Goal: Check status

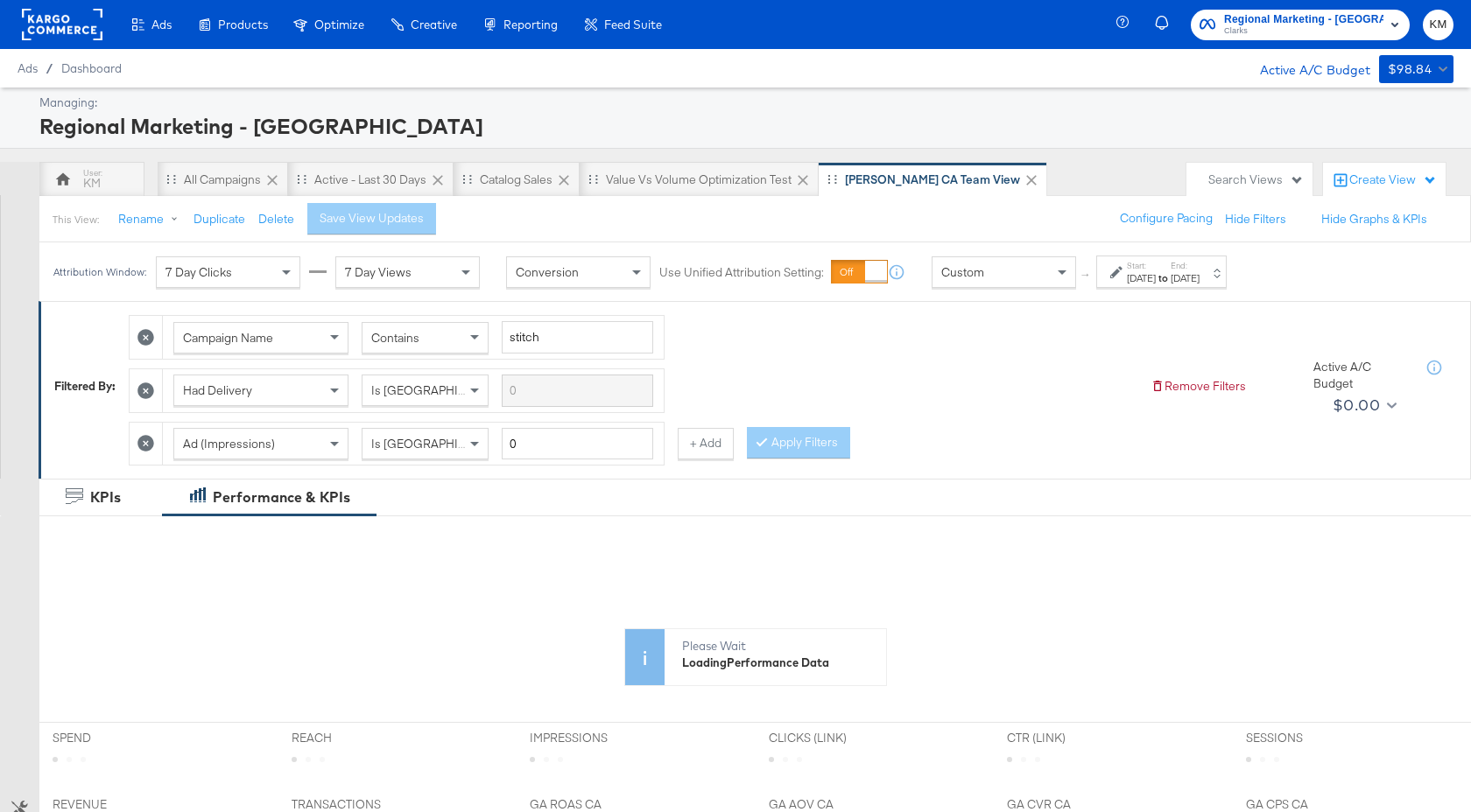
click at [1140, 286] on div "Start: [DATE] to End: [DATE]" at bounding box center [1161, 272] width 131 height 33
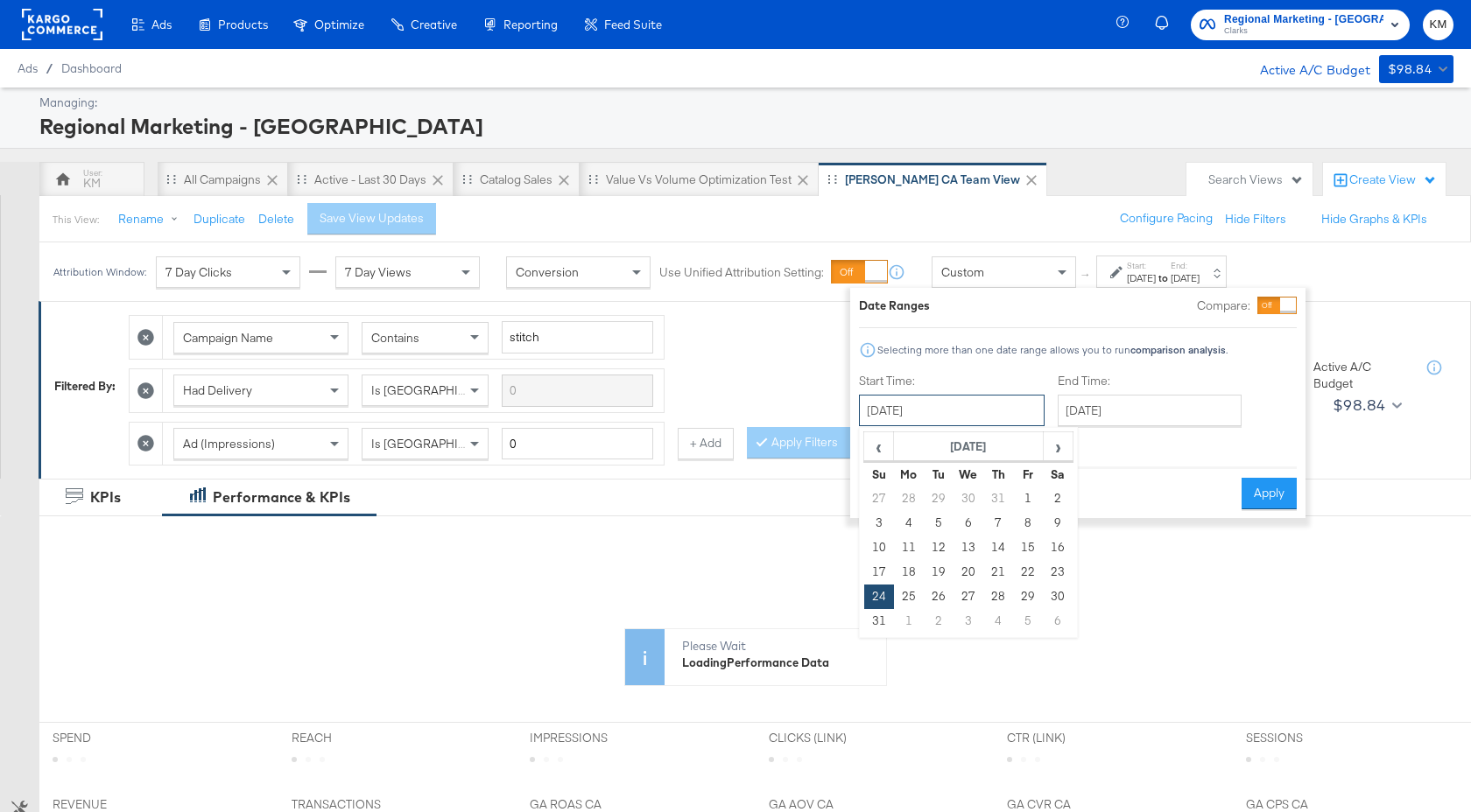
click at [994, 426] on input "August 24th 2025" at bounding box center [951, 410] width 186 height 32
click at [1057, 448] on span "›" at bounding box center [1058, 446] width 27 height 26
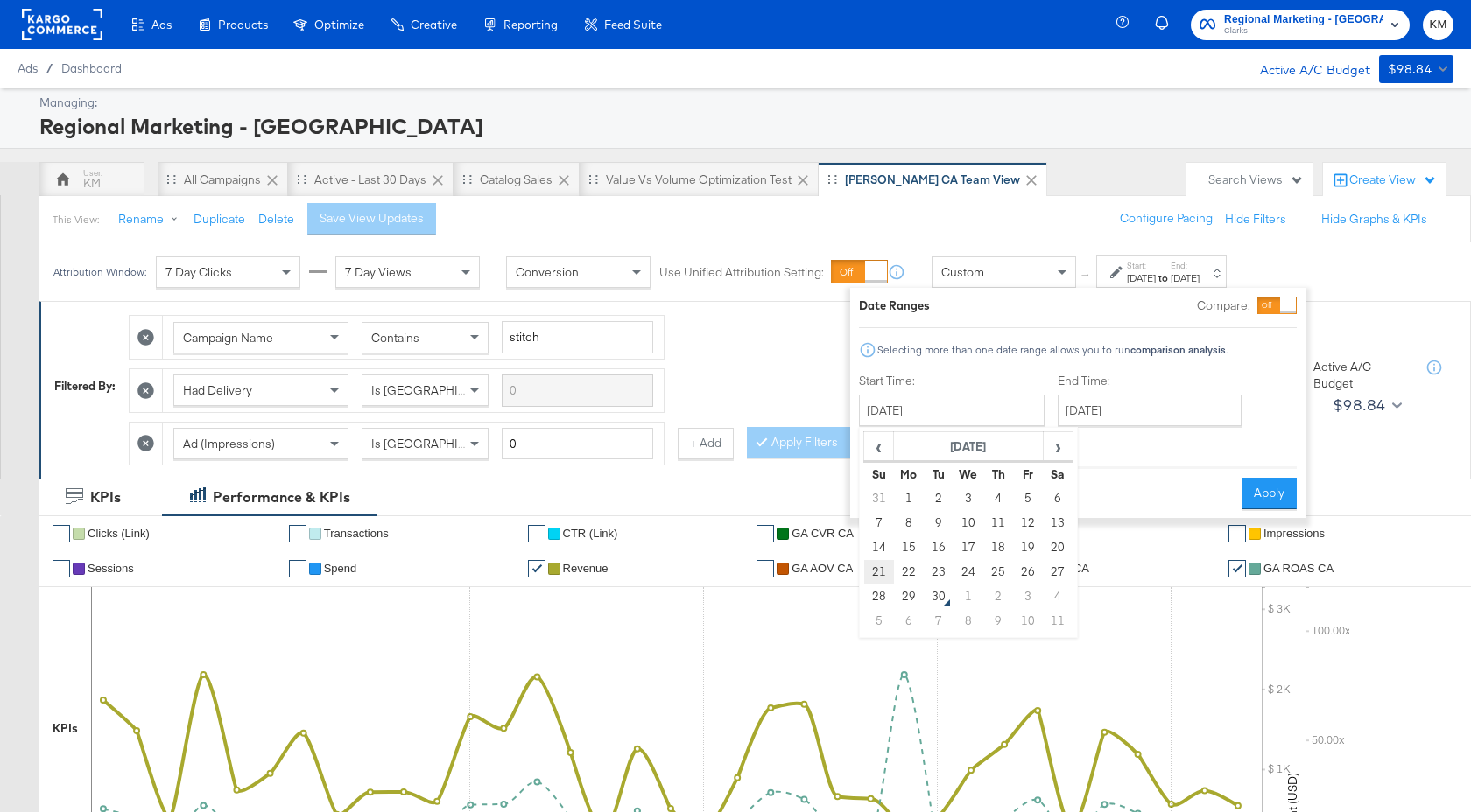
click at [874, 578] on td "21" at bounding box center [879, 572] width 30 height 24
type input "September 21st 2025"
click at [1160, 420] on input "September 27th 2025" at bounding box center [1148, 410] width 184 height 32
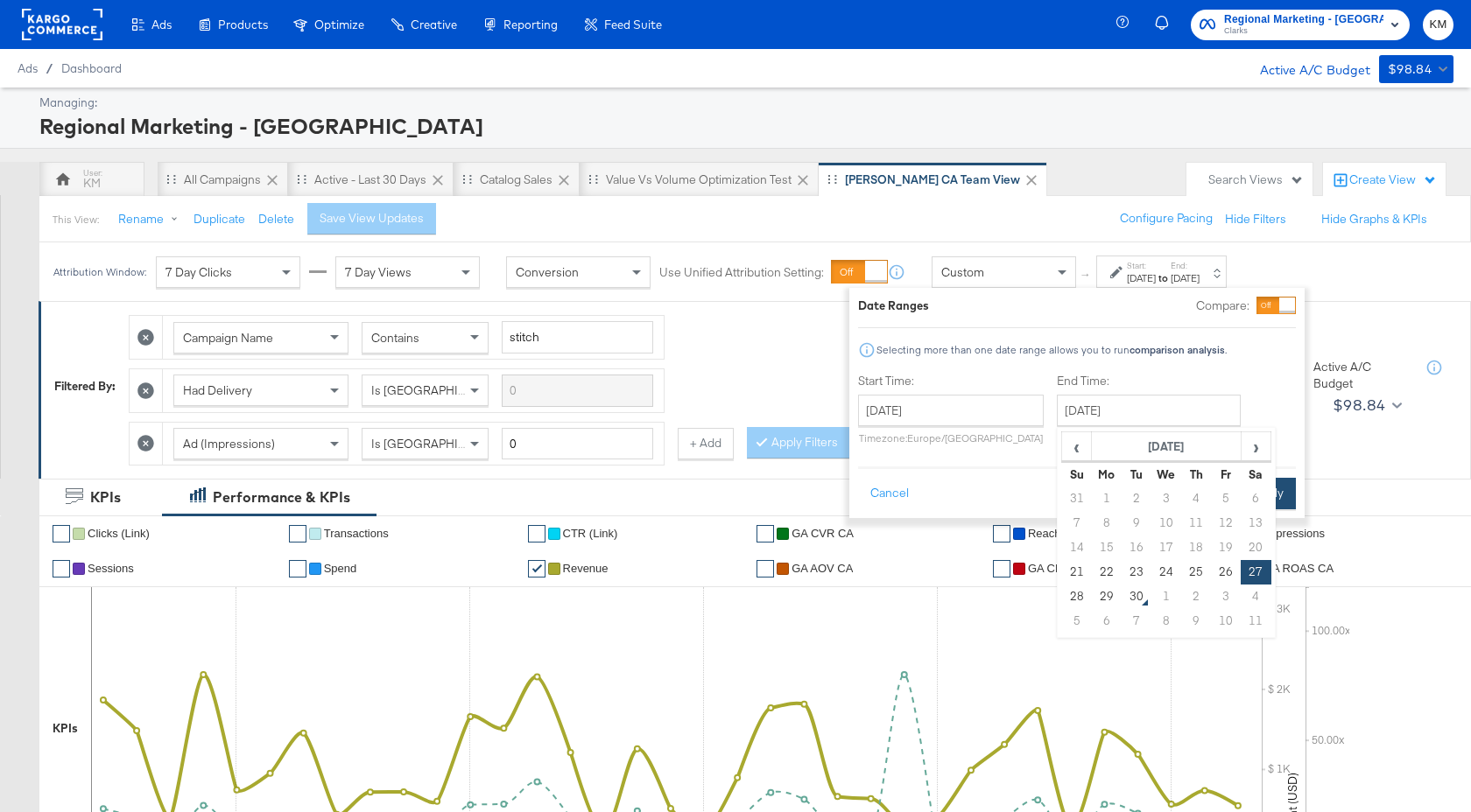
click at [1287, 493] on button "Apply" at bounding box center [1267, 493] width 55 height 32
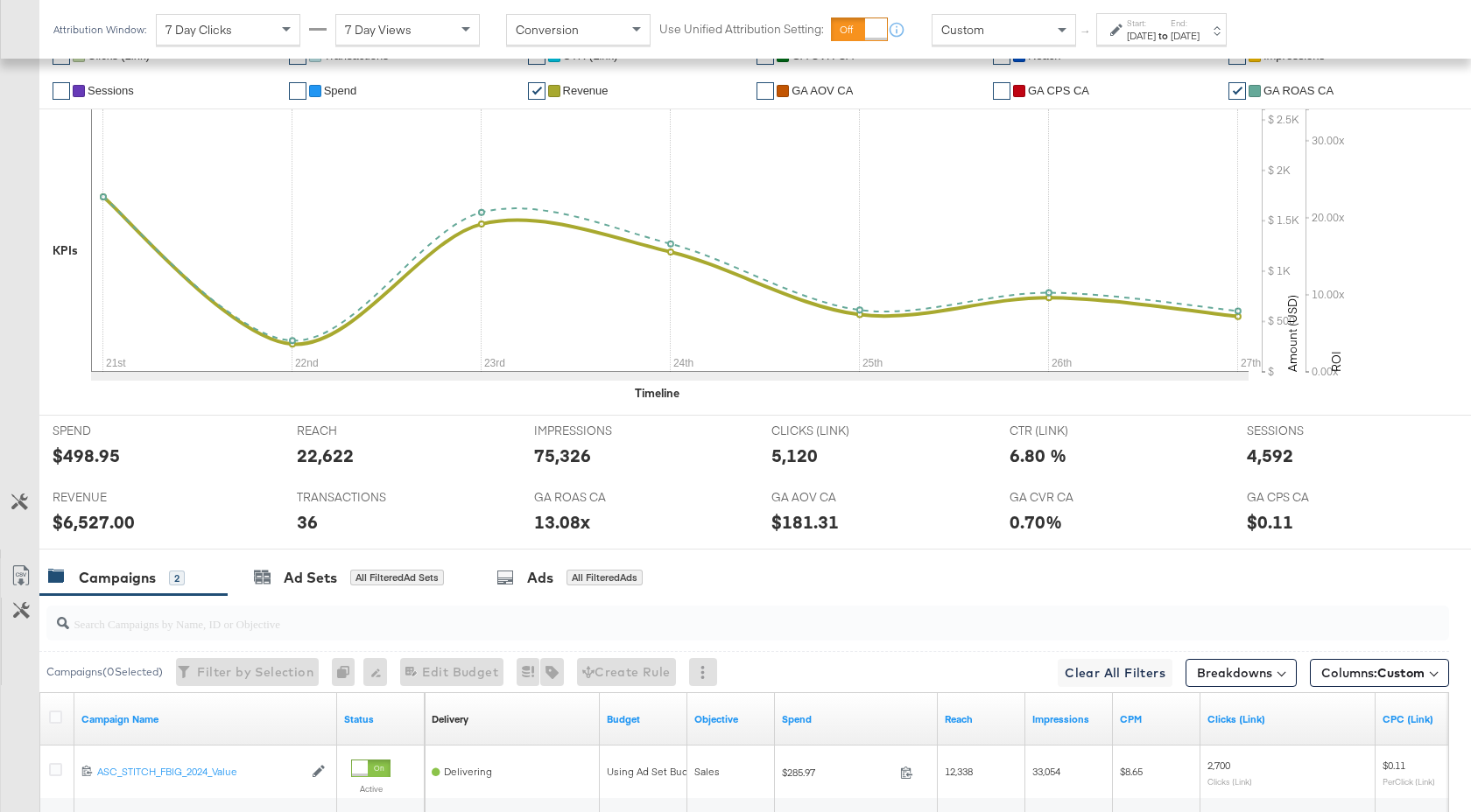
scroll to position [698, 0]
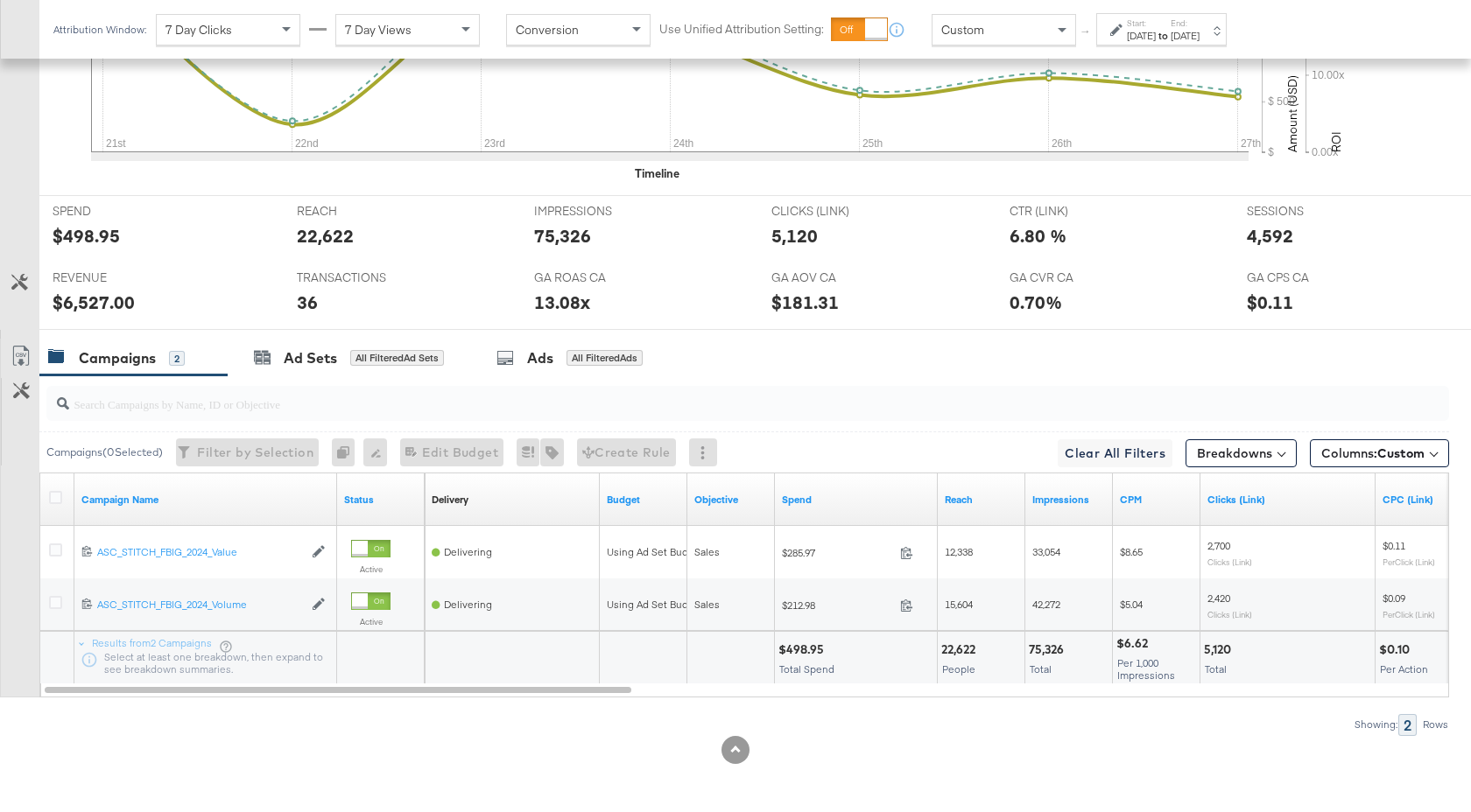
click at [1156, 36] on div "[DATE]" at bounding box center [1141, 36] width 29 height 14
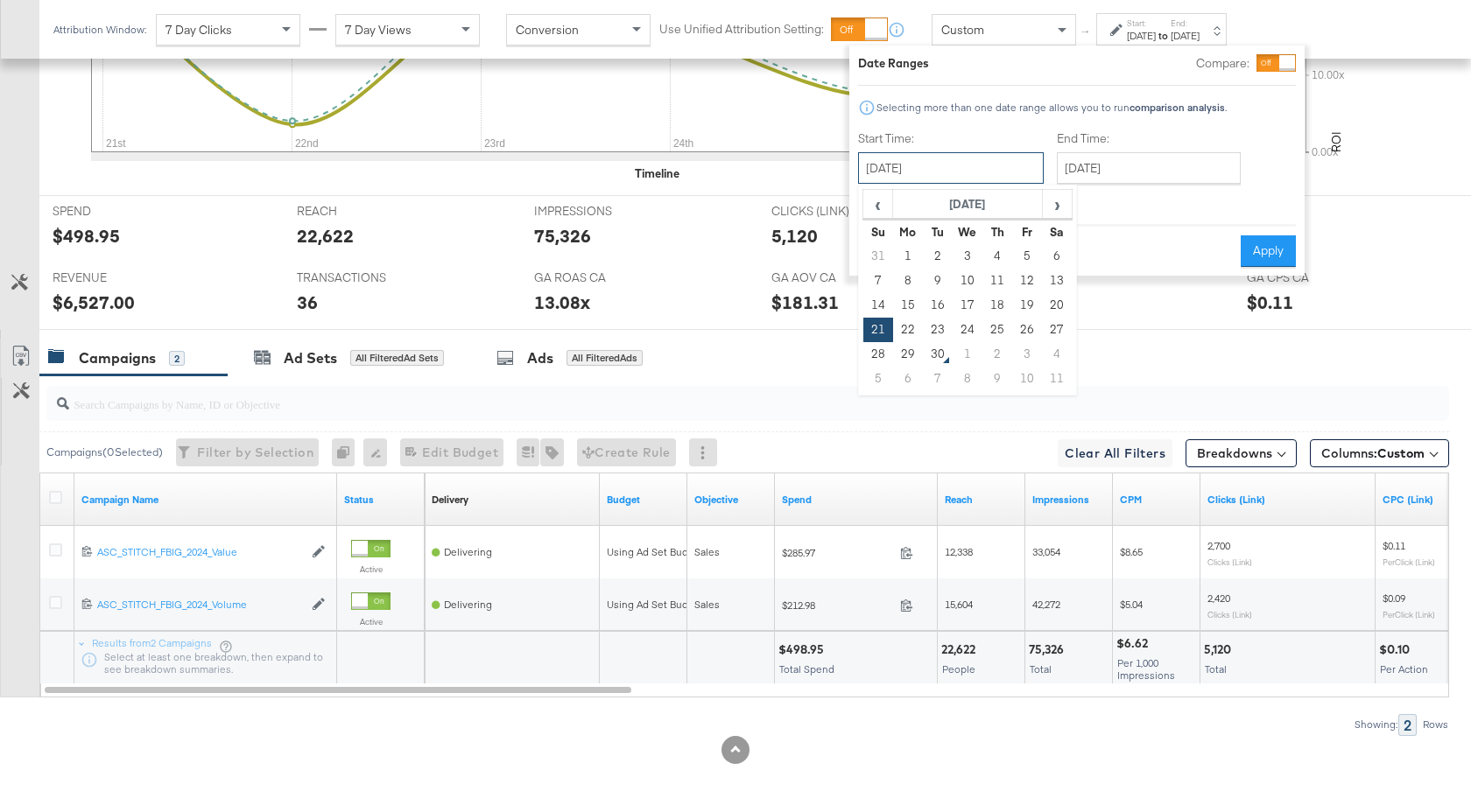
click at [967, 175] on input "September 21st 2025" at bounding box center [950, 167] width 186 height 32
click at [993, 207] on th "September 2025" at bounding box center [968, 205] width 150 height 30
click at [990, 205] on th "2025" at bounding box center [966, 205] width 174 height 30
click at [948, 282] on td "2024" at bounding box center [940, 286] width 53 height 44
click at [876, 330] on td "Sep" at bounding box center [888, 330] width 53 height 44
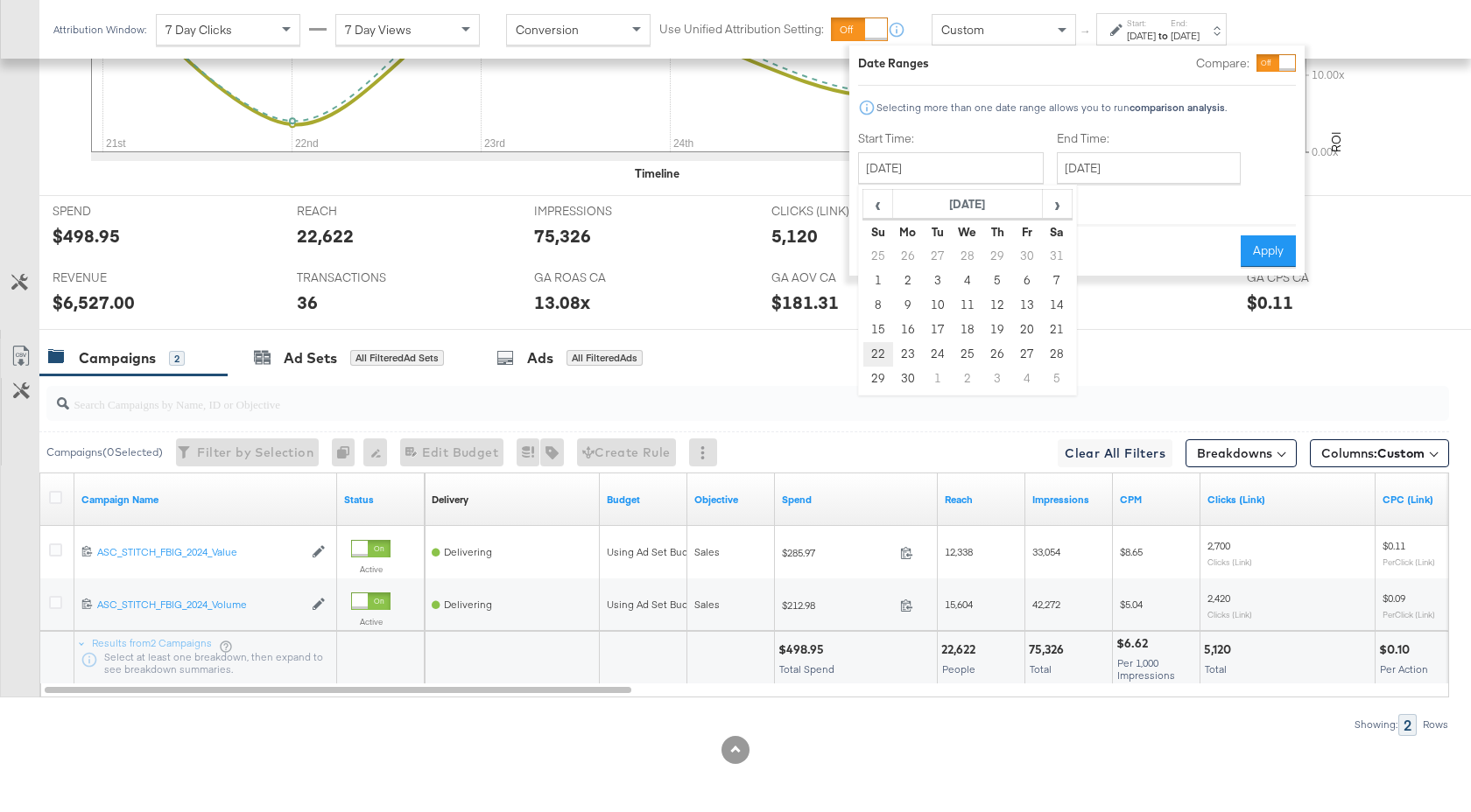
click at [875, 352] on td "22" at bounding box center [878, 354] width 30 height 24
type input "September 22nd 2024"
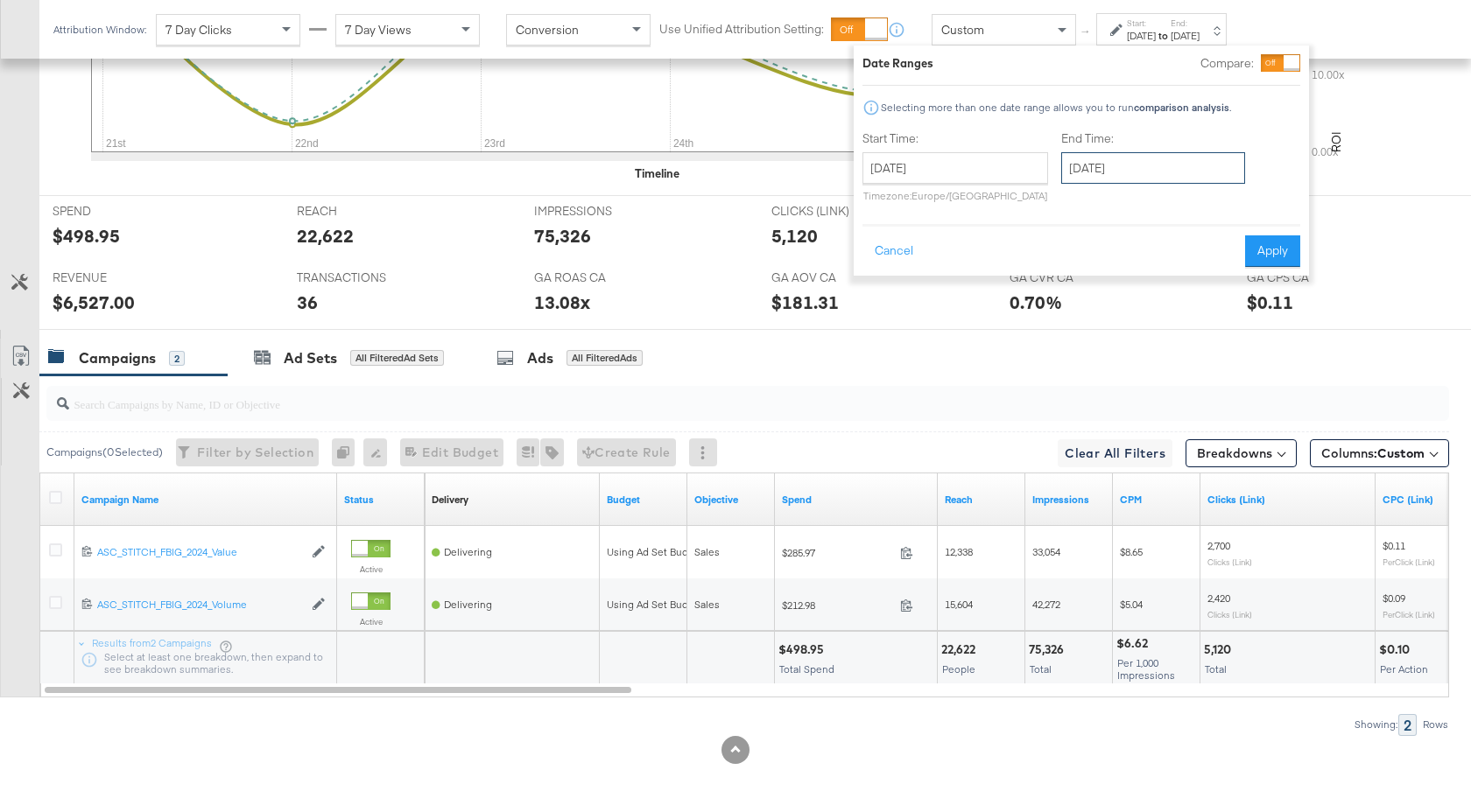
click at [1125, 174] on input "September 27th 2025" at bounding box center [1152, 167] width 184 height 32
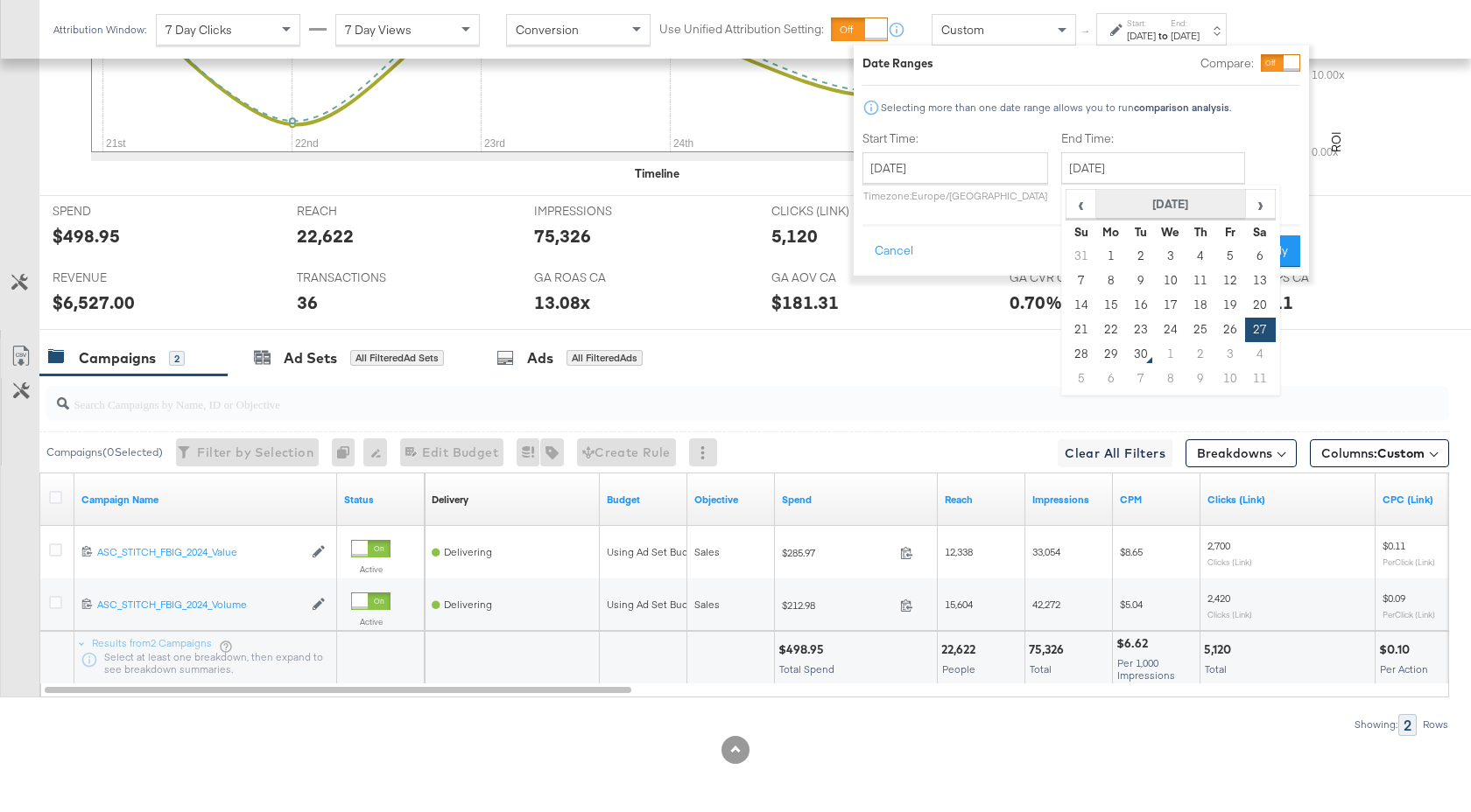
click at [1187, 197] on th "September 2025" at bounding box center [1171, 205] width 150 height 30
click at [1182, 204] on th "2025" at bounding box center [1169, 205] width 174 height 30
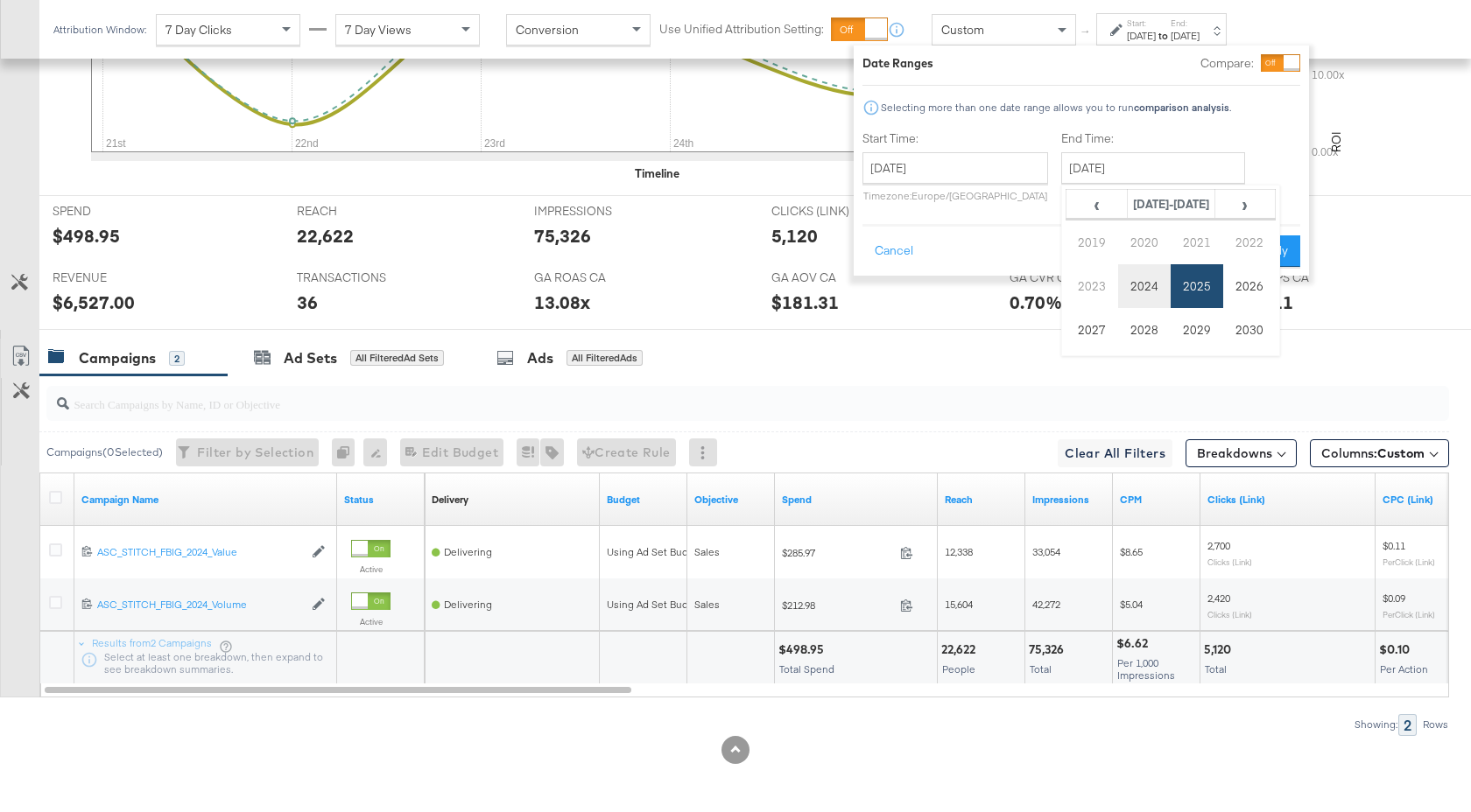
click at [1154, 279] on td "2024" at bounding box center [1144, 286] width 53 height 44
click at [1098, 336] on td "Sep" at bounding box center [1091, 330] width 53 height 44
click at [1256, 357] on td "28" at bounding box center [1259, 354] width 30 height 24
type input "September 28th 2024"
click at [1269, 247] on button "Apply" at bounding box center [1272, 251] width 55 height 32
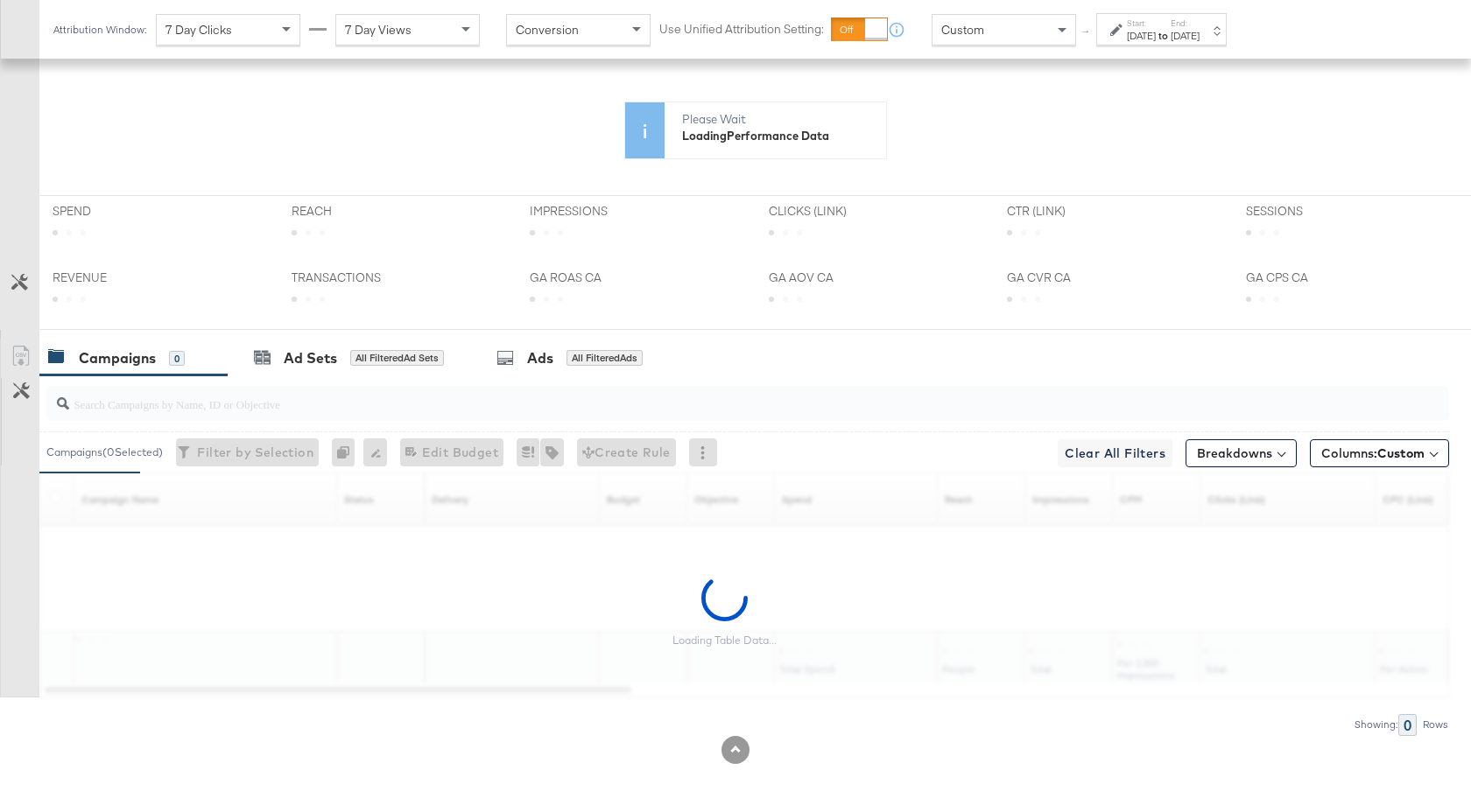
scroll to position [645, 0]
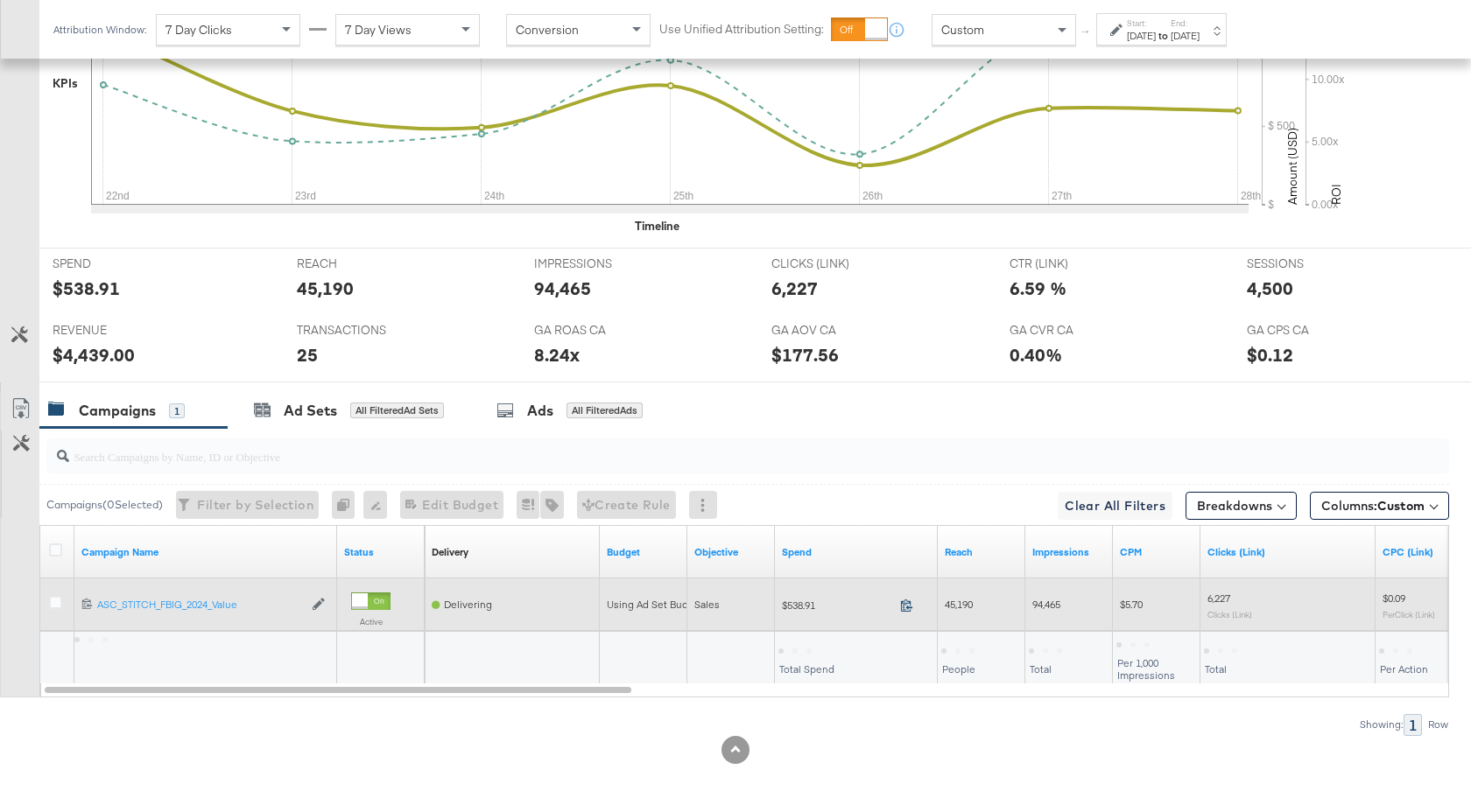
click at [904, 606] on icon at bounding box center [907, 605] width 13 height 13
drag, startPoint x: 1060, startPoint y: 607, endPoint x: 1034, endPoint y: 607, distance: 26.0
click at [1034, 607] on span "94,465" at bounding box center [1045, 604] width 28 height 13
copy span "94,465"
drag, startPoint x: 1236, startPoint y: 599, endPoint x: 1208, endPoint y: 599, distance: 28.0
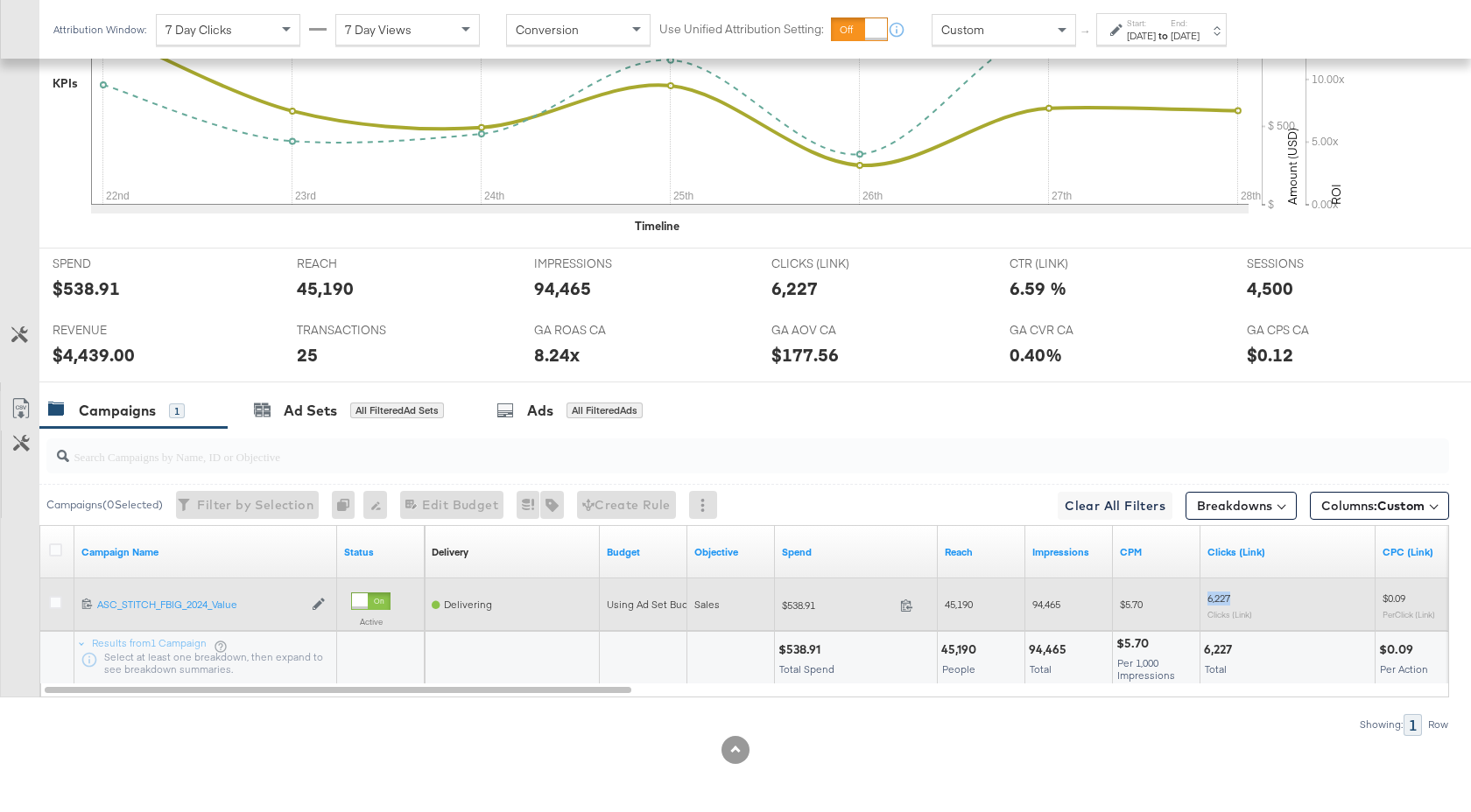
click at [1208, 599] on div "6,227 Clicks (Link)" at bounding box center [1288, 604] width 162 height 27
copy span "6,227"
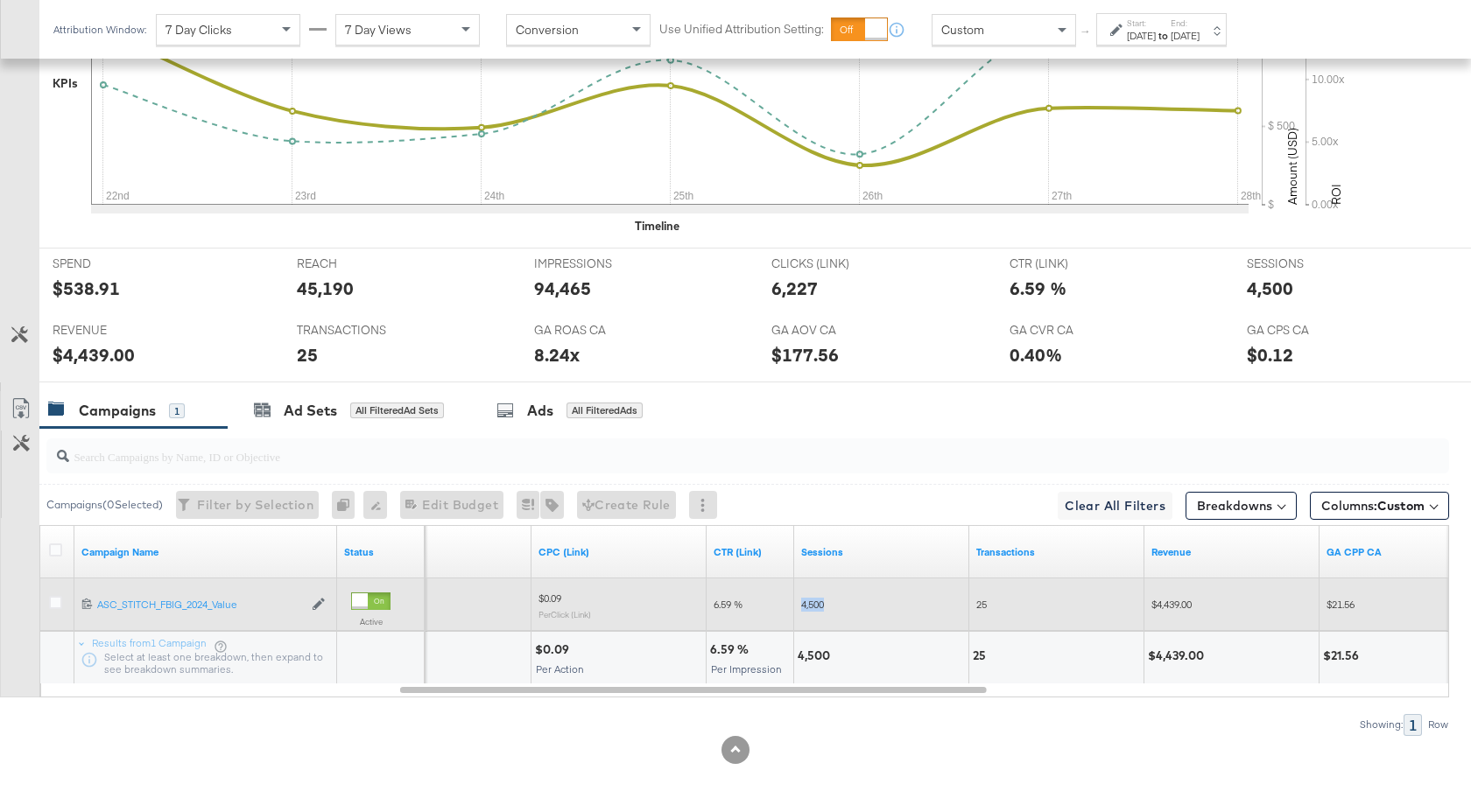
drag, startPoint x: 826, startPoint y: 606, endPoint x: 795, endPoint y: 606, distance: 31.0
click at [795, 606] on div "4,500" at bounding box center [882, 604] width 175 height 28
copy span "4,500"
drag, startPoint x: 1192, startPoint y: 606, endPoint x: 1156, endPoint y: 609, distance: 36.1
click at [1156, 609] on span "$4,439.00" at bounding box center [1171, 604] width 40 height 13
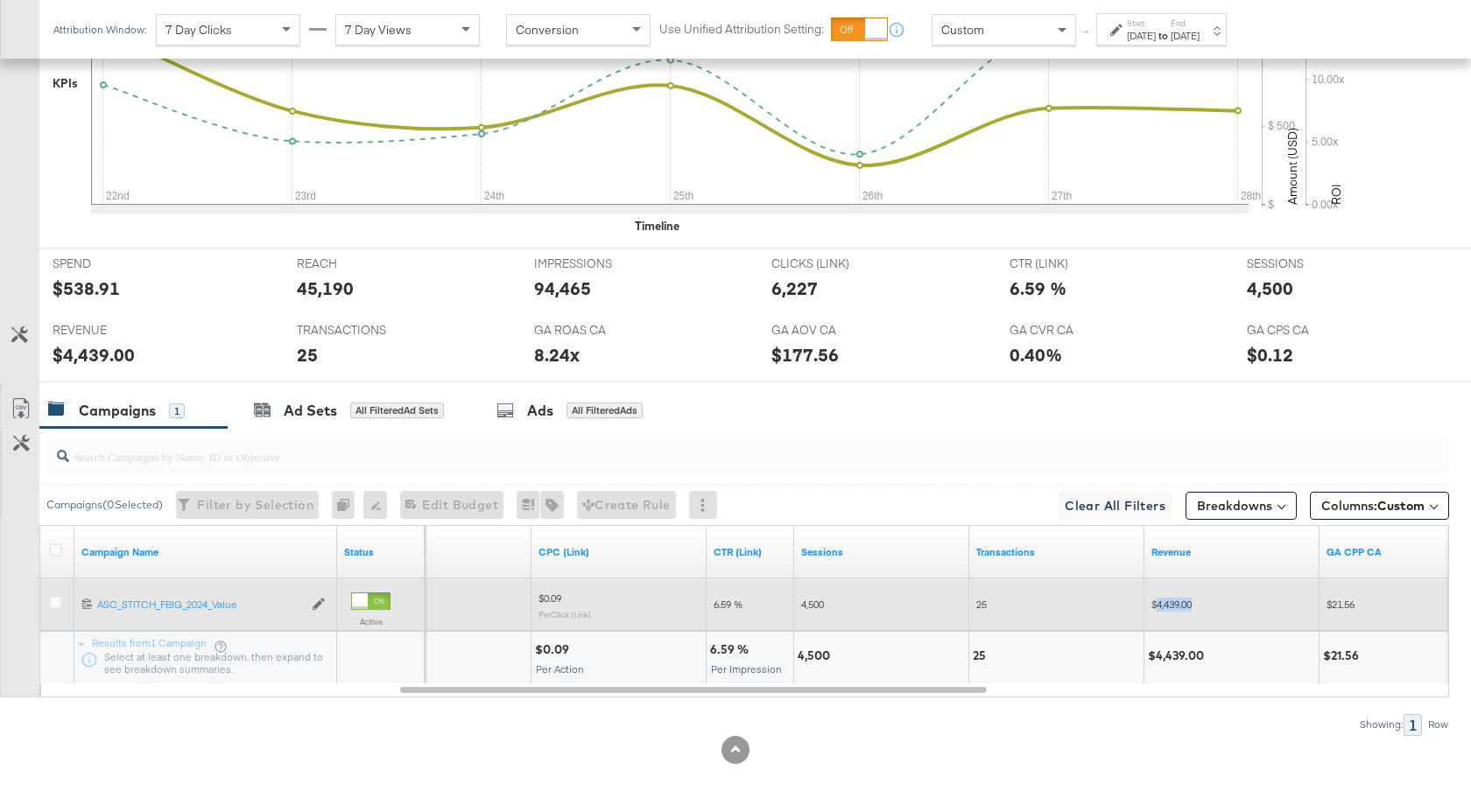
copy span "4,439.00"
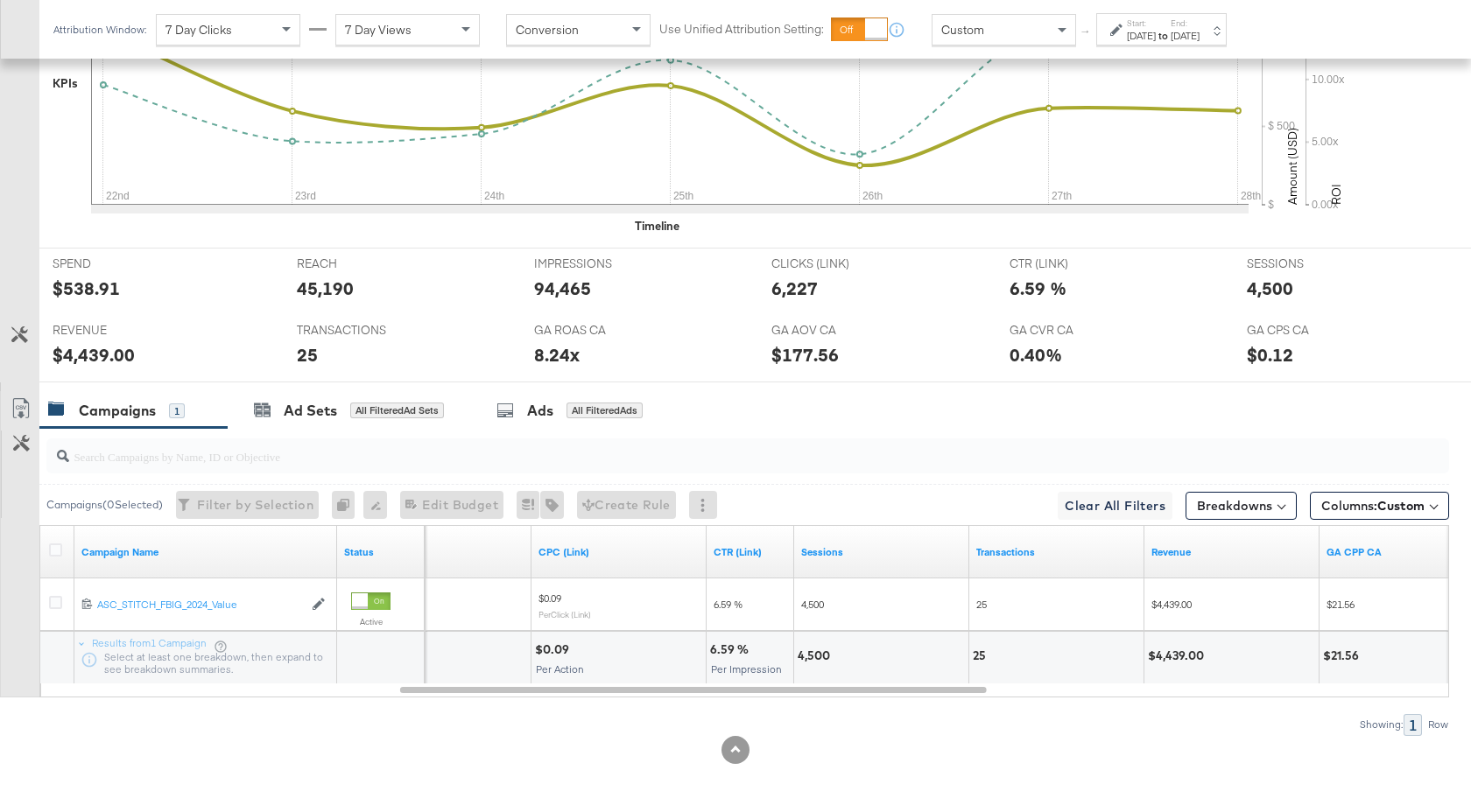
click at [1156, 41] on div "Sep 22nd 2024" at bounding box center [1141, 36] width 29 height 14
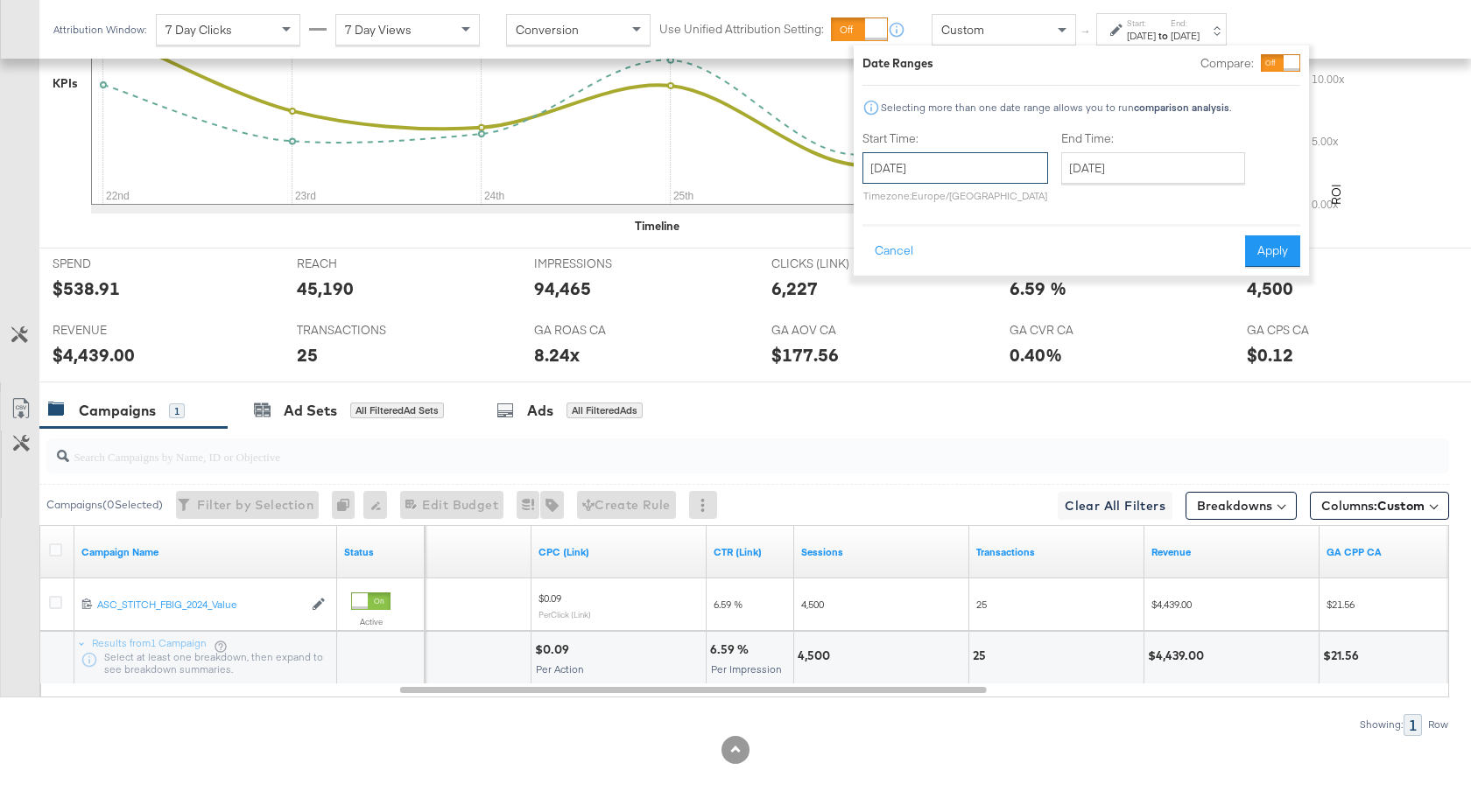
click at [1001, 175] on input "September 22nd 2024" at bounding box center [955, 167] width 186 height 32
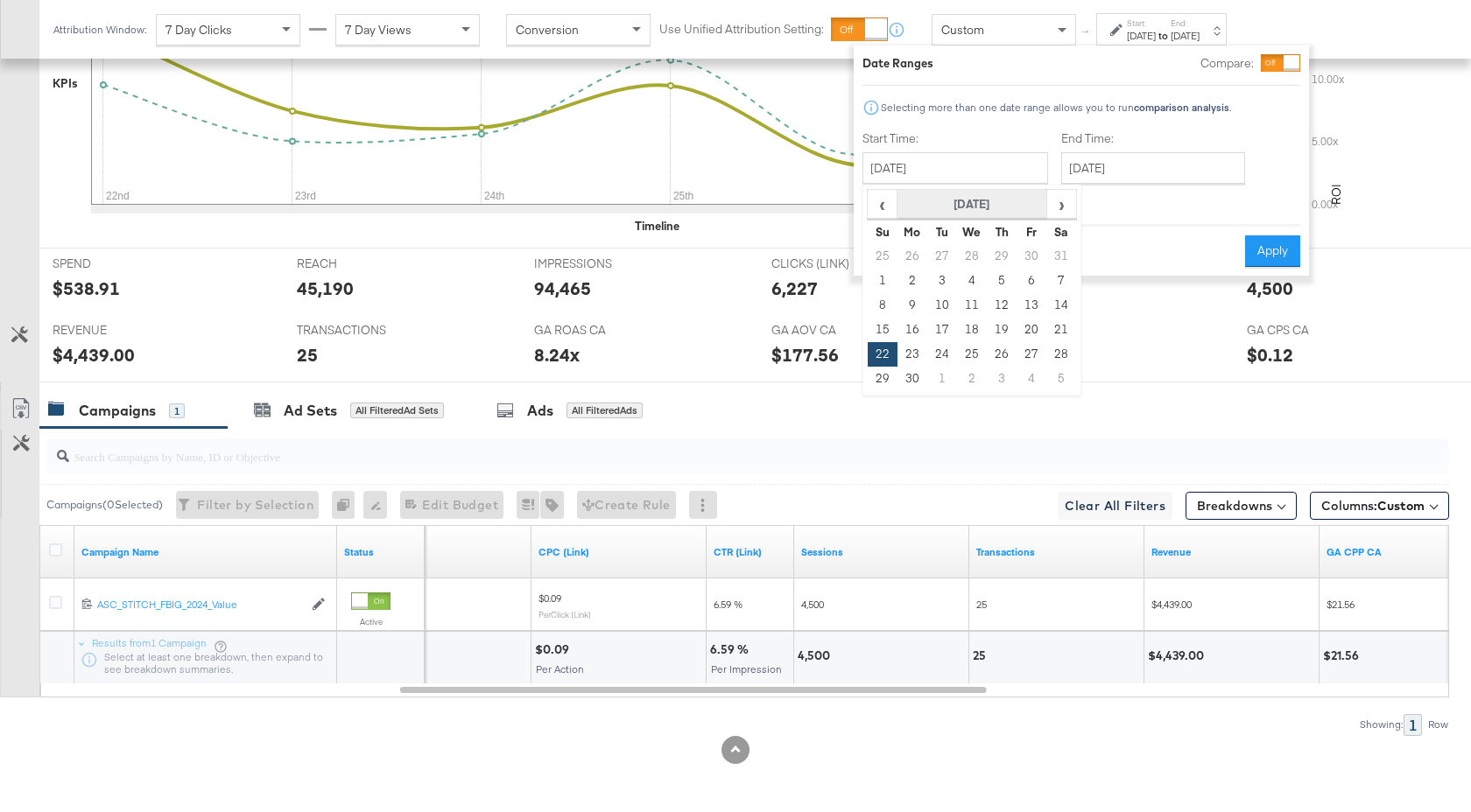
click at [1011, 201] on th "September 2024" at bounding box center [972, 205] width 150 height 30
click at [999, 203] on th "2024" at bounding box center [971, 205] width 174 height 30
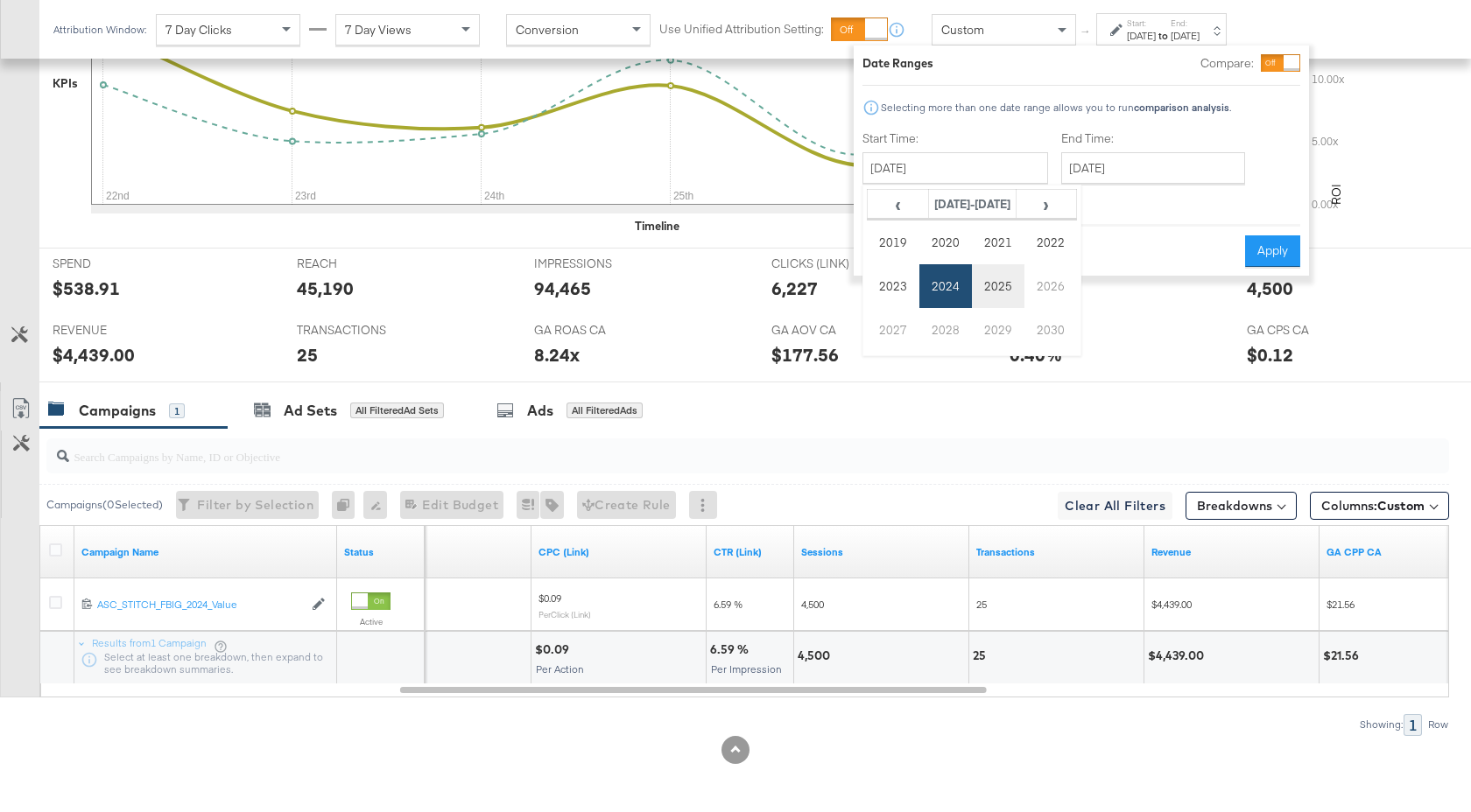
click at [1010, 289] on td "2025" at bounding box center [998, 286] width 53 height 44
click at [909, 336] on td "Sep" at bounding box center [892, 330] width 53 height 44
click at [881, 334] on td "21" at bounding box center [882, 329] width 30 height 24
type input "September 21st 2025"
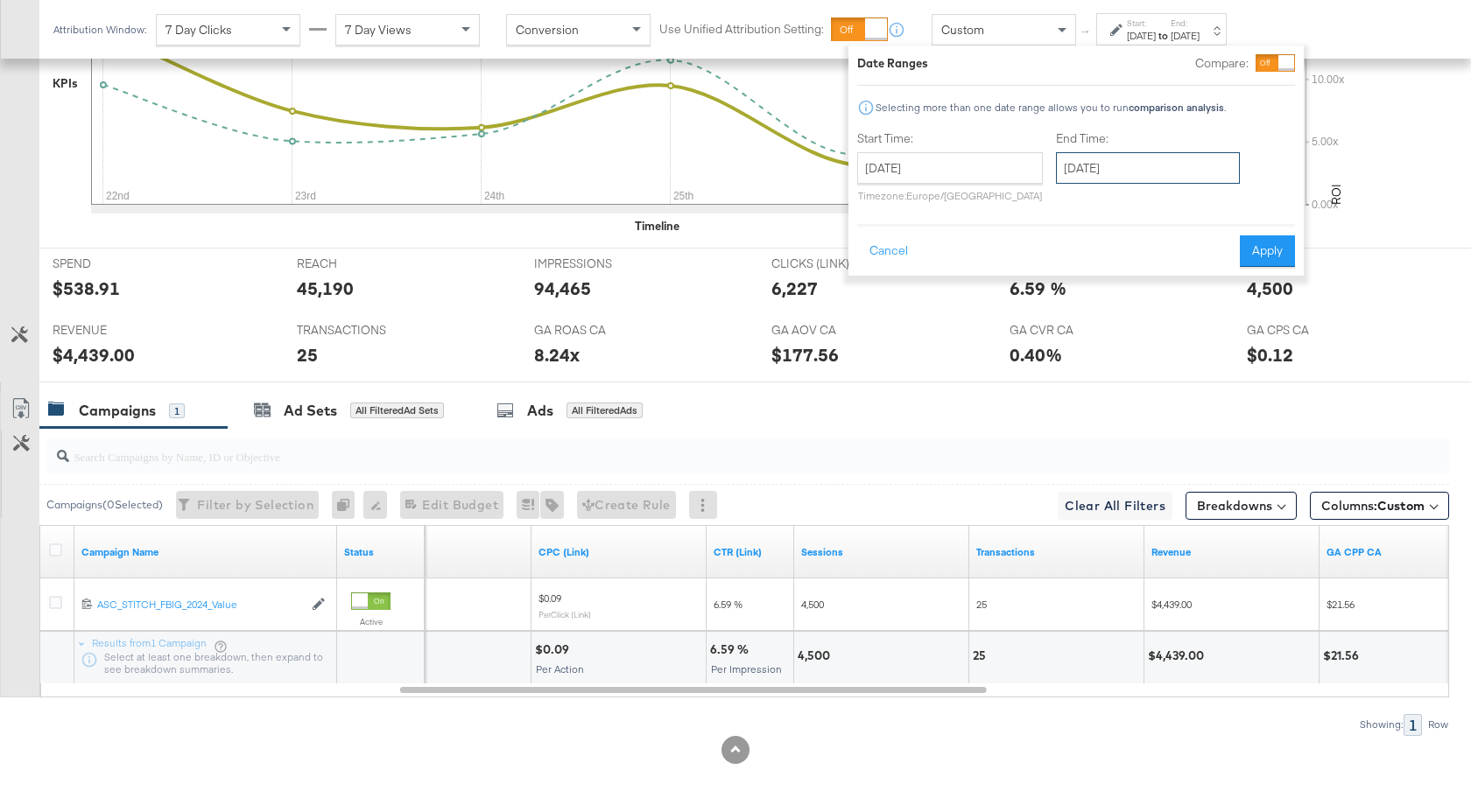
click at [1119, 172] on input "September 21st 2025" at bounding box center [1147, 167] width 184 height 32
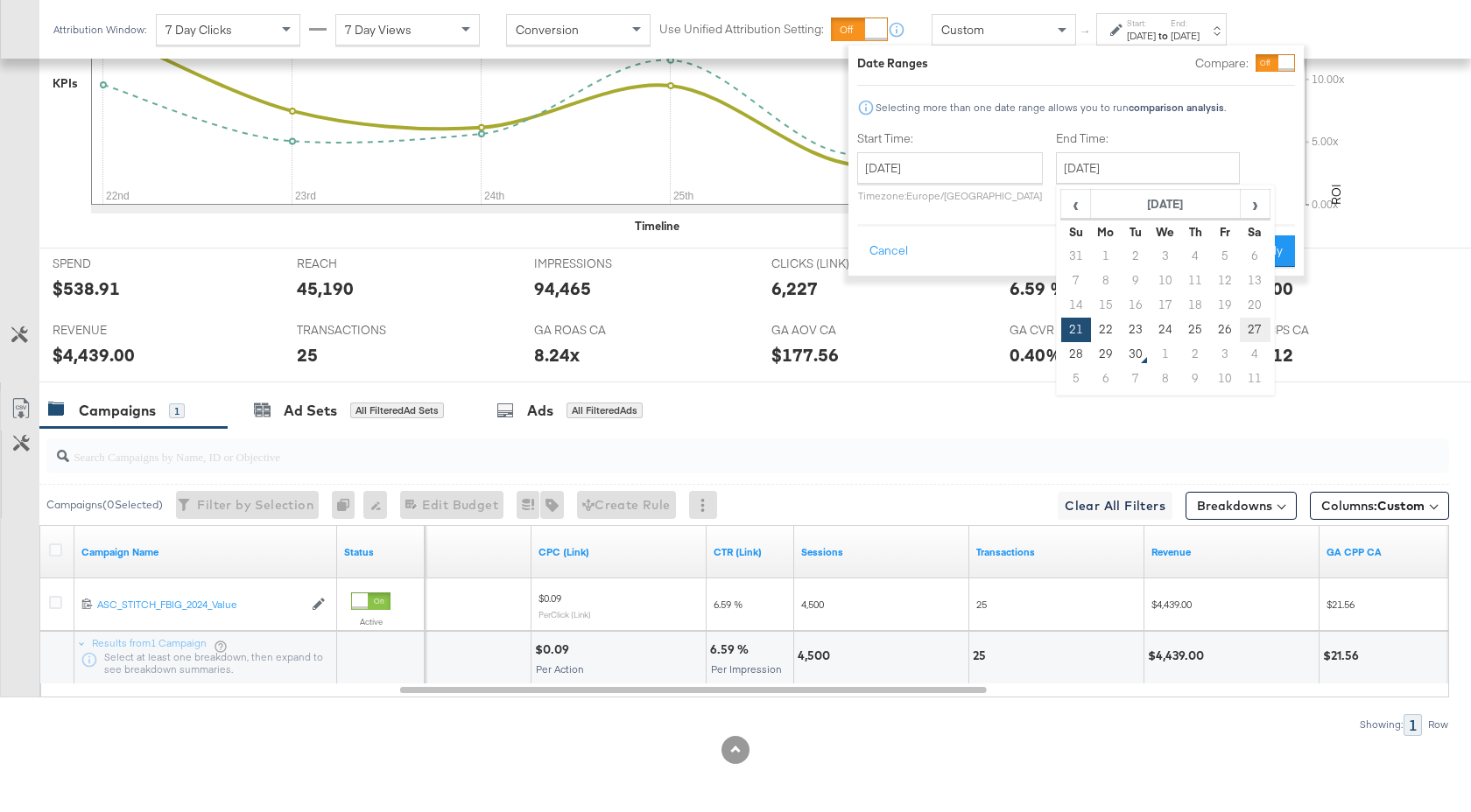
click at [1257, 327] on td "27" at bounding box center [1254, 329] width 30 height 24
type input "September 27th 2025"
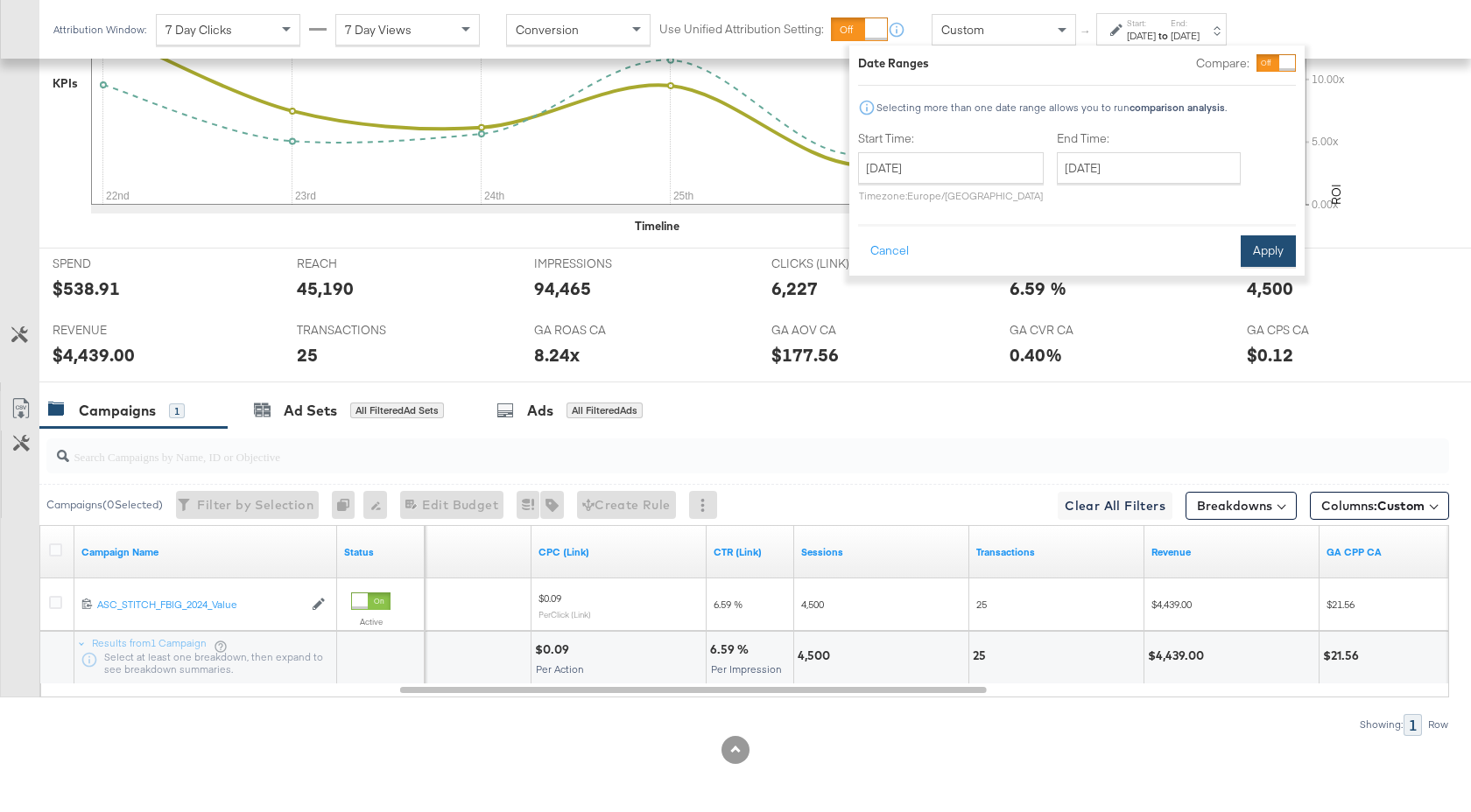
click at [1262, 245] on button "Apply" at bounding box center [1267, 251] width 55 height 32
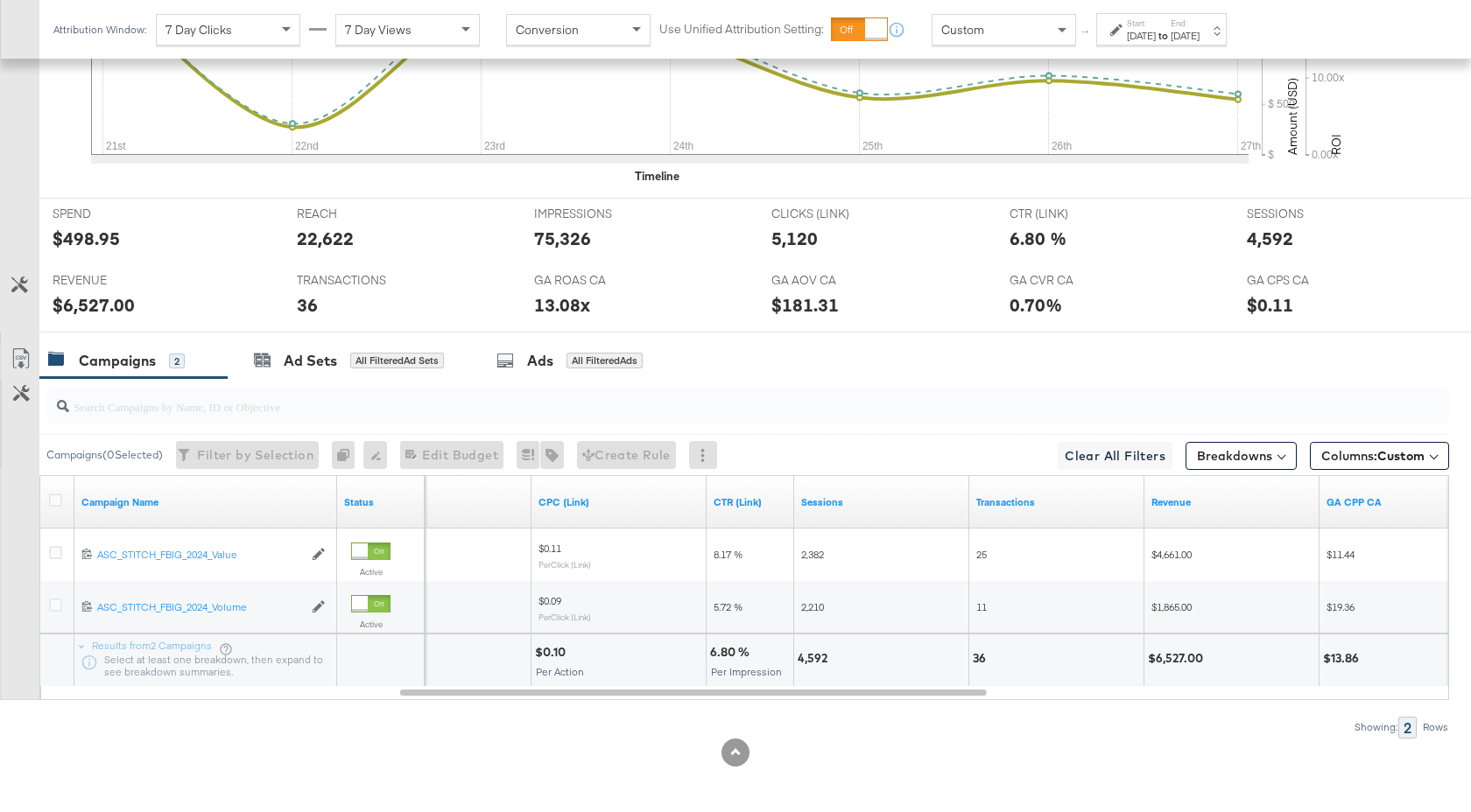
scroll to position [698, 0]
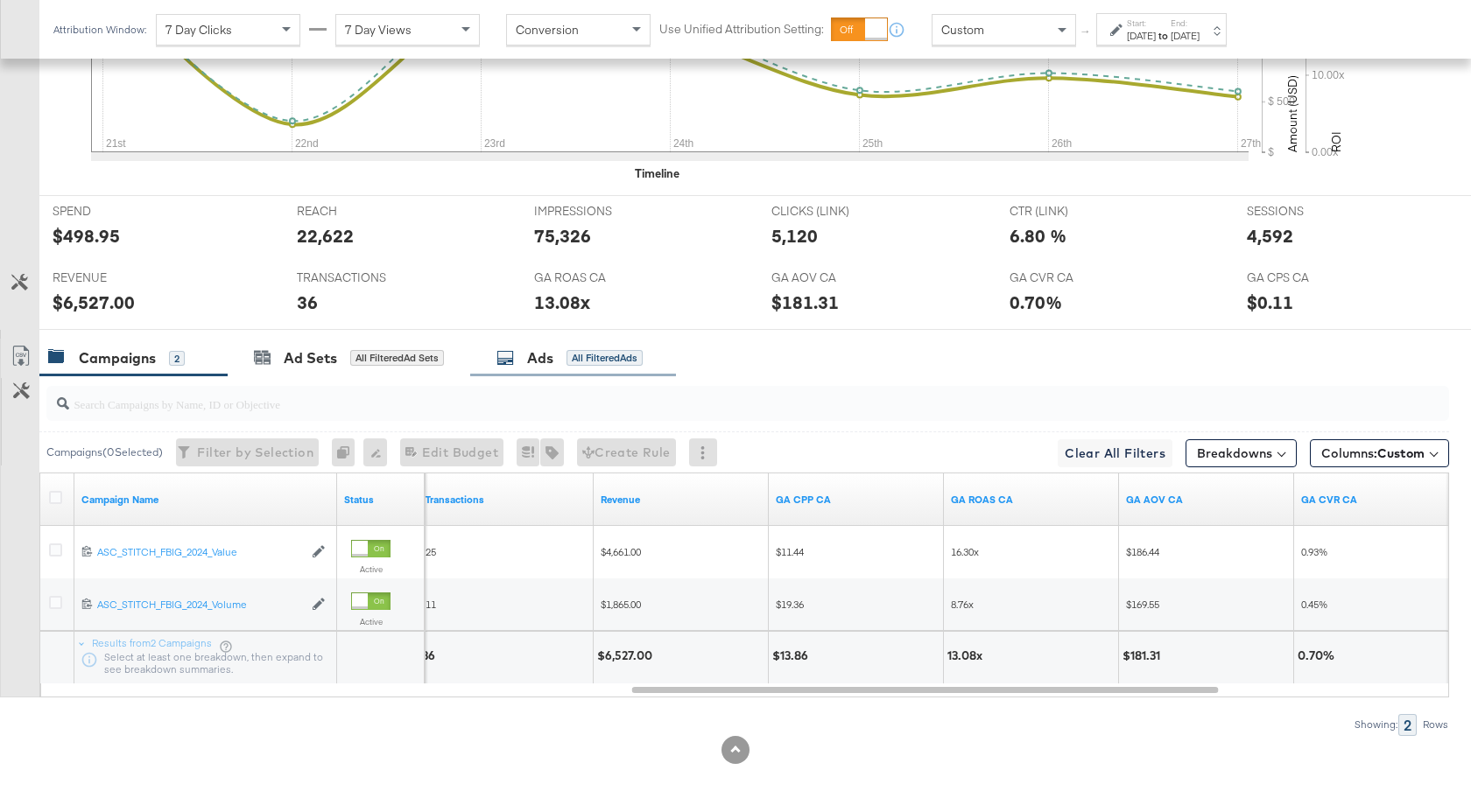
click at [553, 356] on div "Ads" at bounding box center [539, 357] width 26 height 20
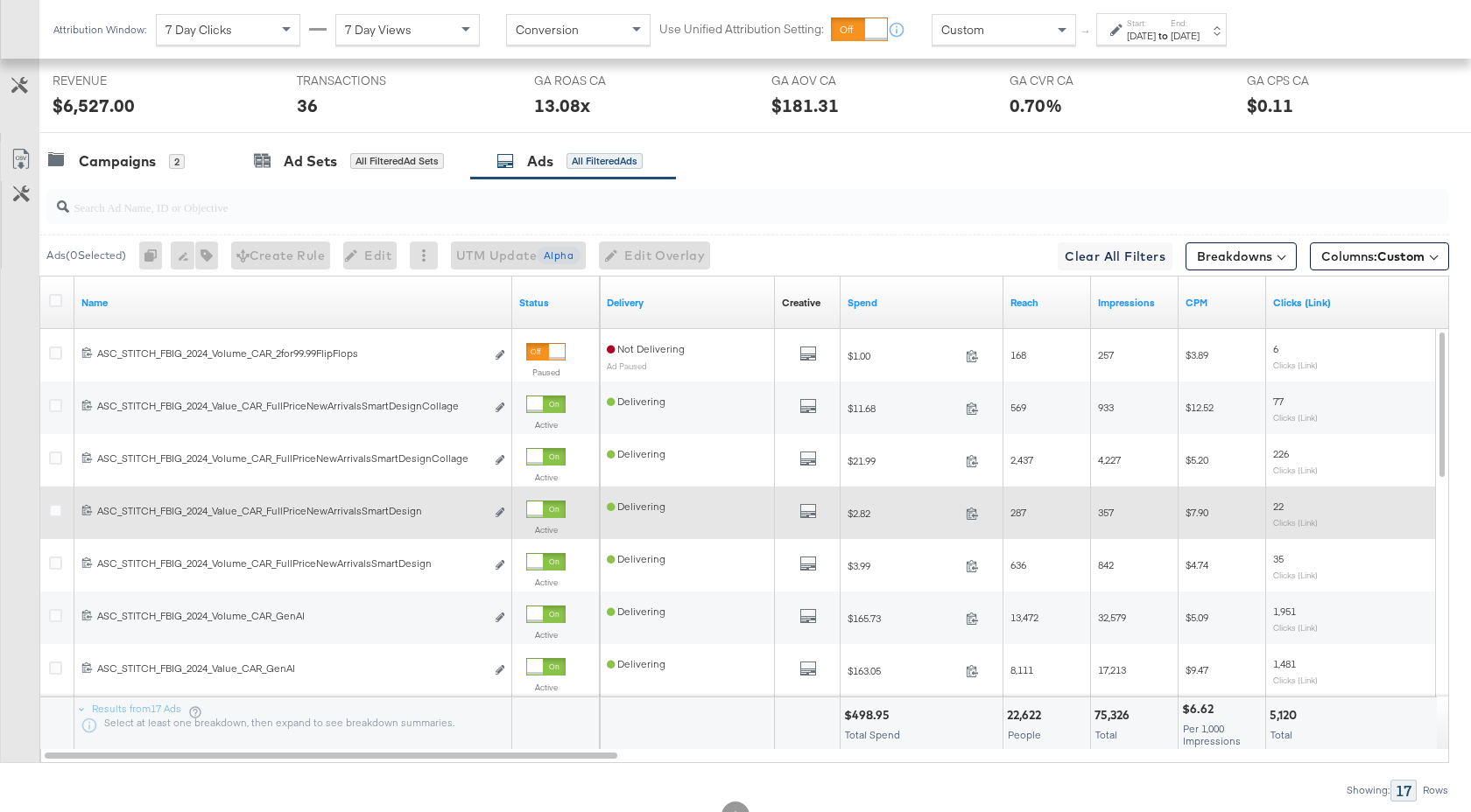
scroll to position [915, 0]
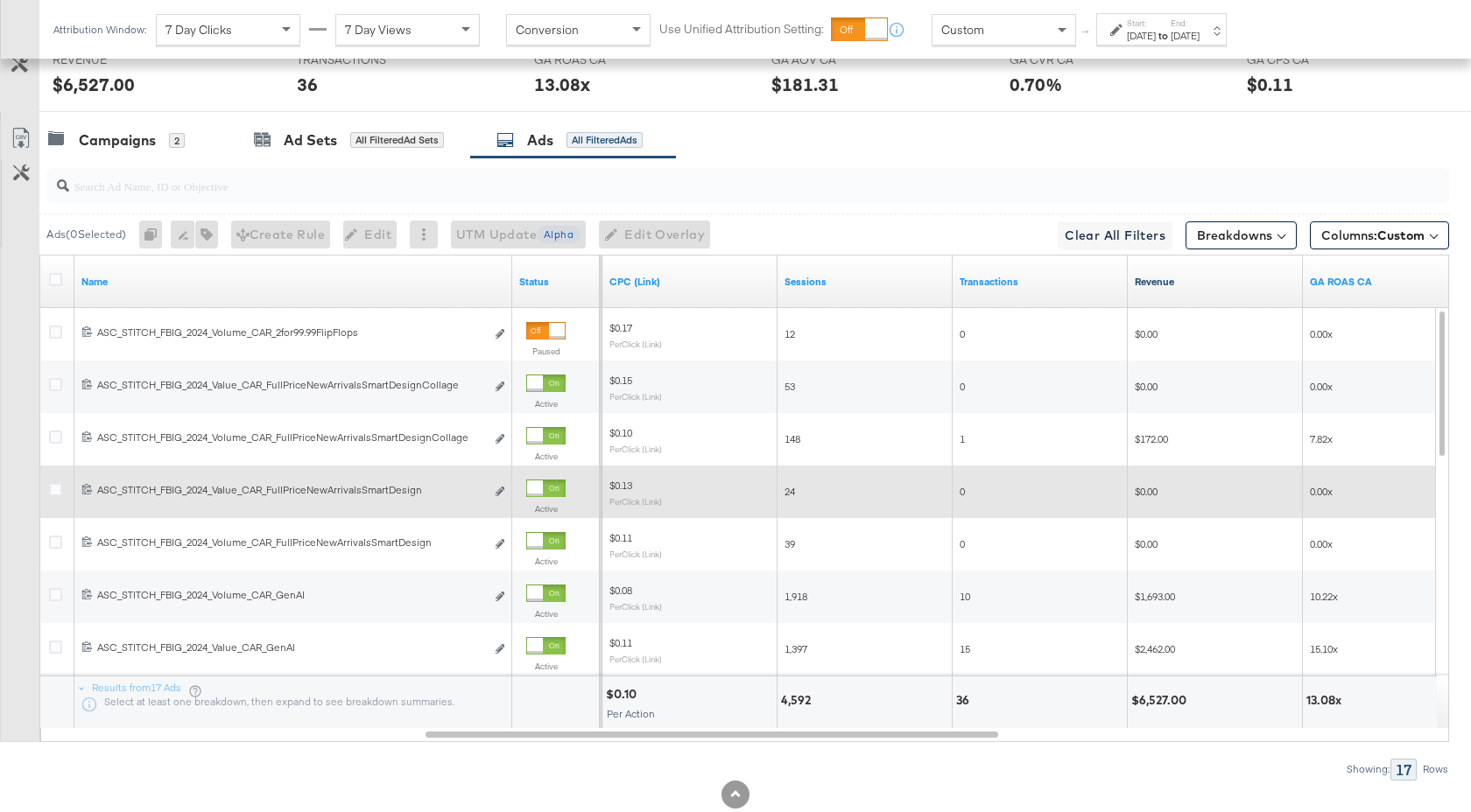
click at [1188, 279] on link "Revenue" at bounding box center [1215, 282] width 162 height 14
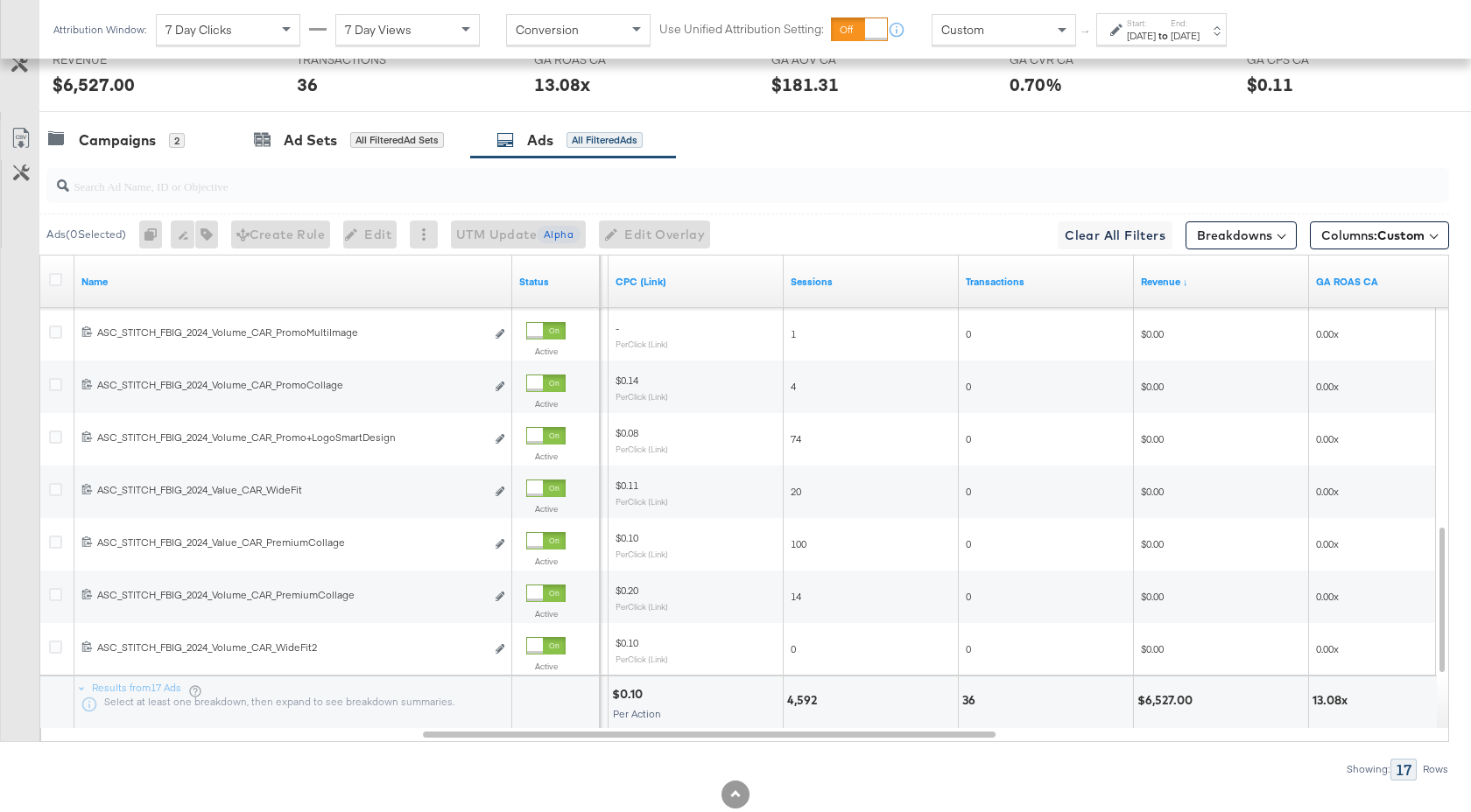
scroll to position [960, 0]
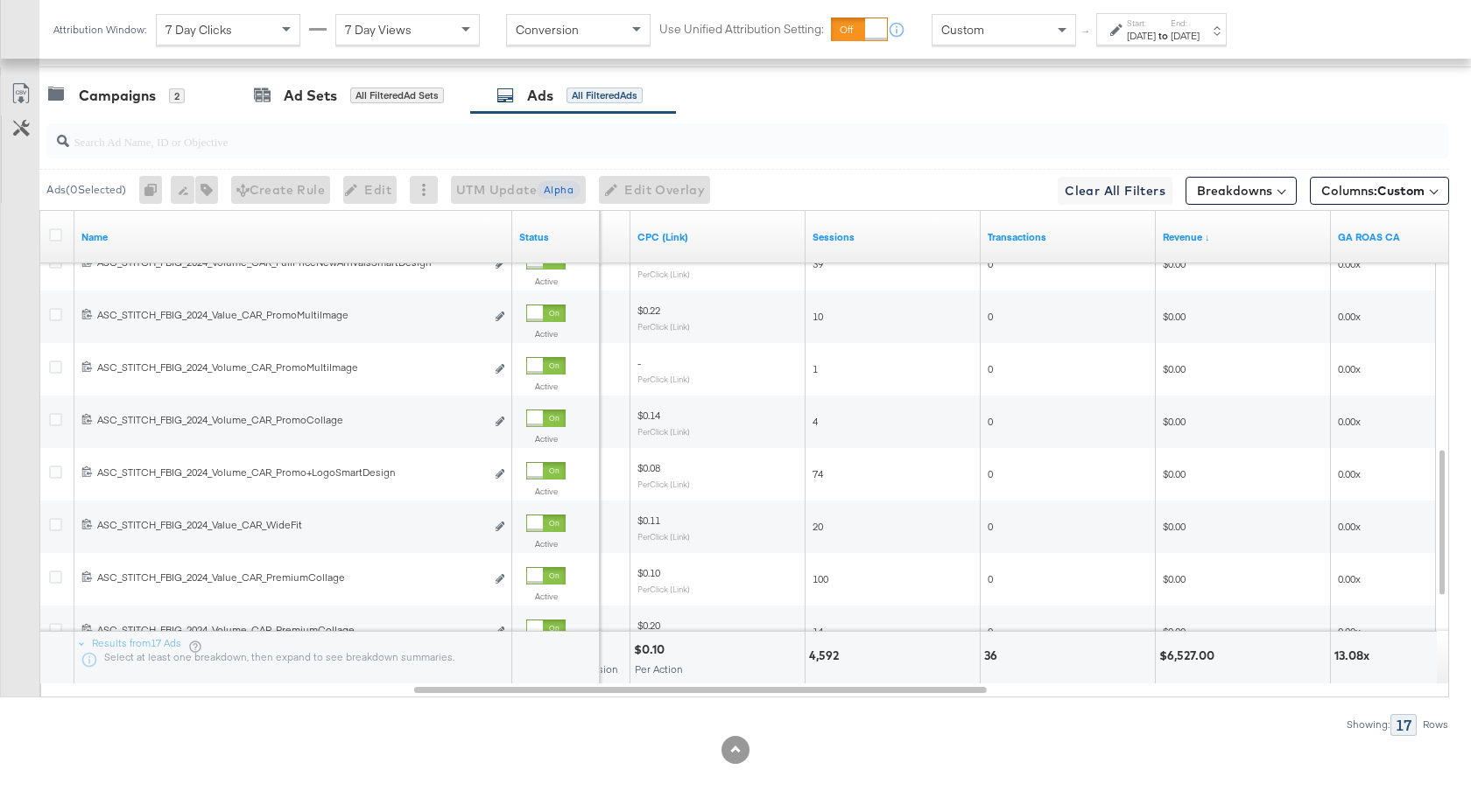
click at [1199, 33] on div "[DATE]" at bounding box center [1184, 36] width 29 height 14
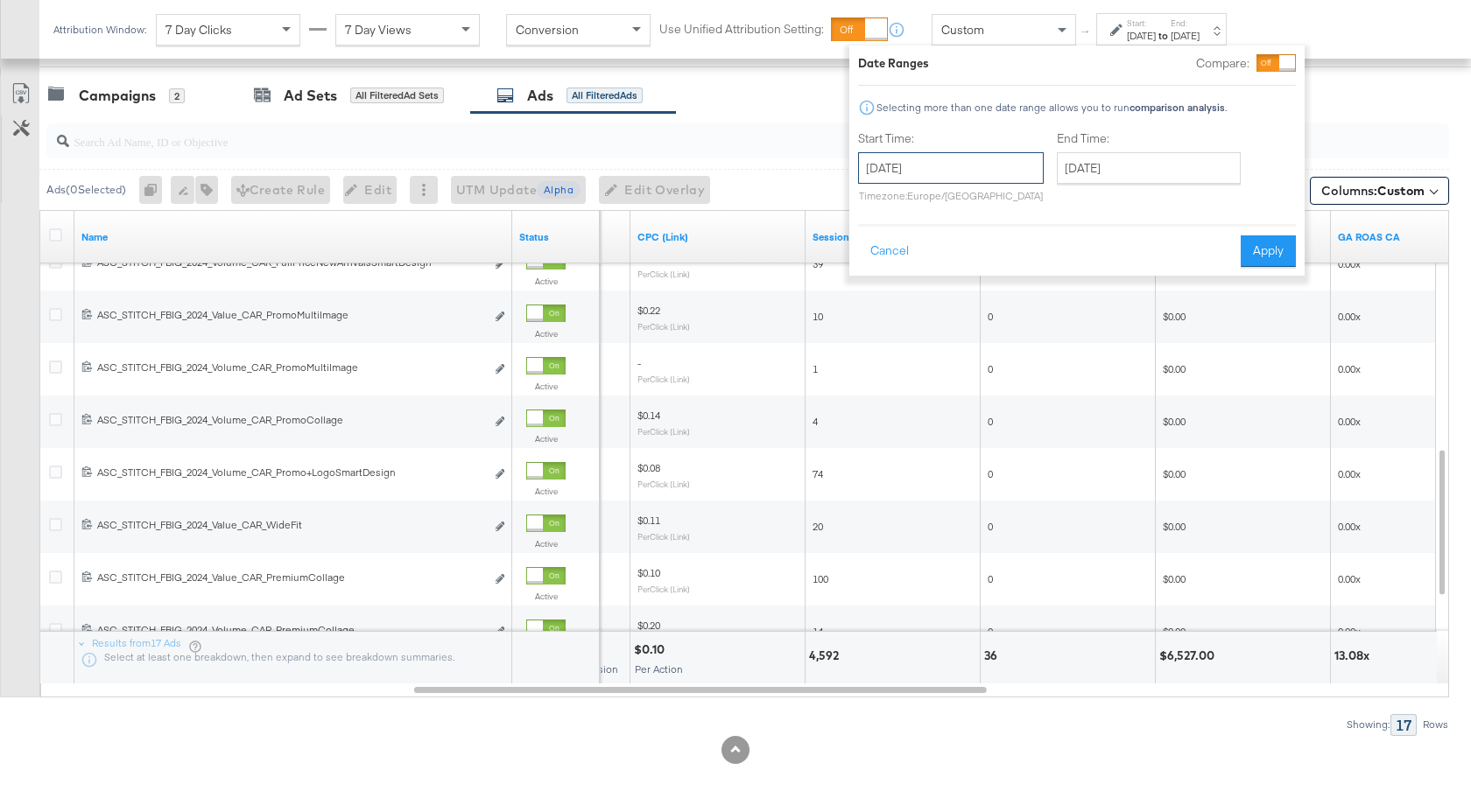
click at [971, 170] on input "September 21st 2025" at bounding box center [950, 167] width 186 height 32
click at [876, 212] on span "‹" at bounding box center [878, 203] width 27 height 26
click at [883, 351] on td "24" at bounding box center [878, 354] width 30 height 24
type input "August 24th 2025"
click at [1257, 250] on button "Apply" at bounding box center [1268, 251] width 55 height 32
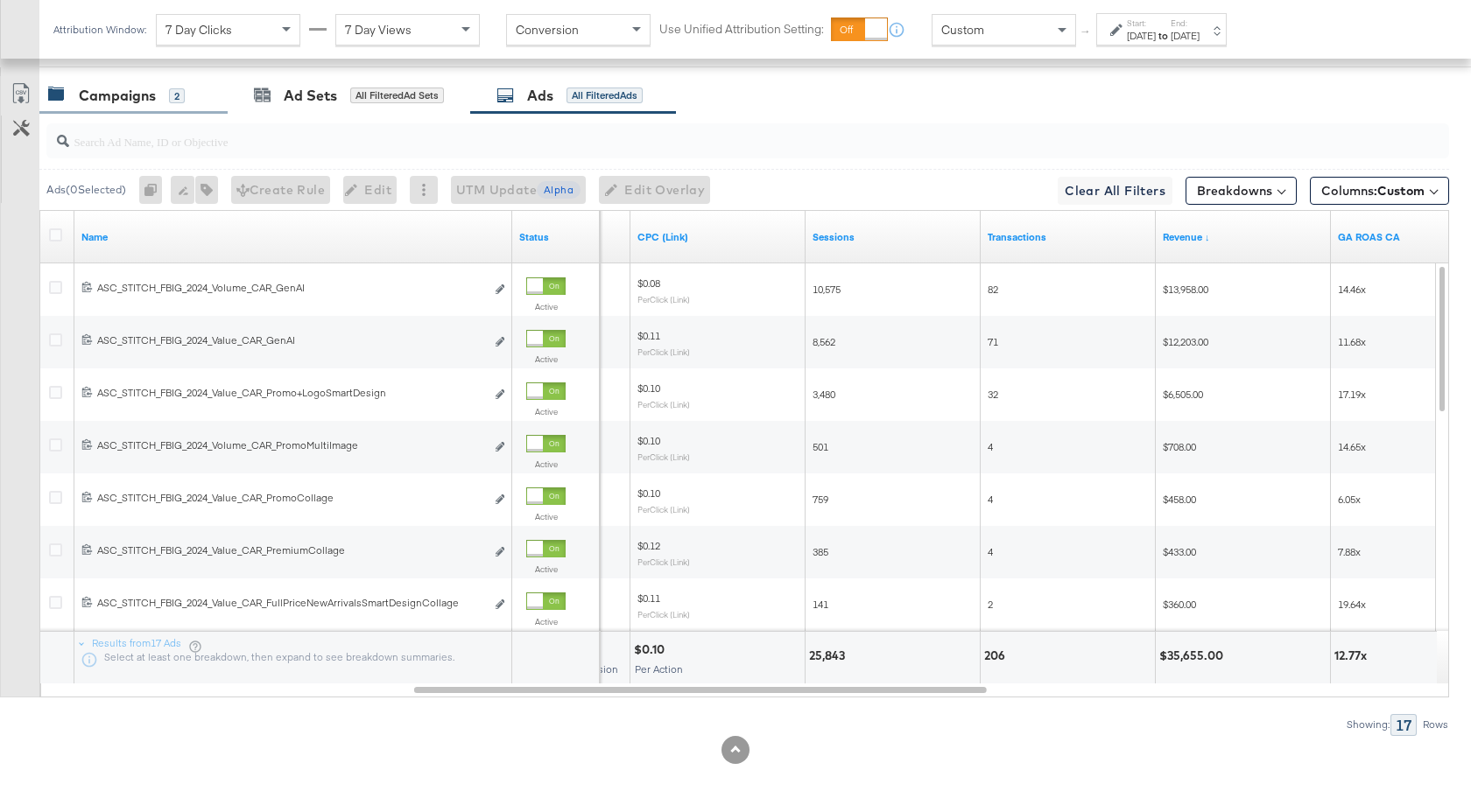
click at [140, 99] on div "Campaigns" at bounding box center [117, 95] width 77 height 20
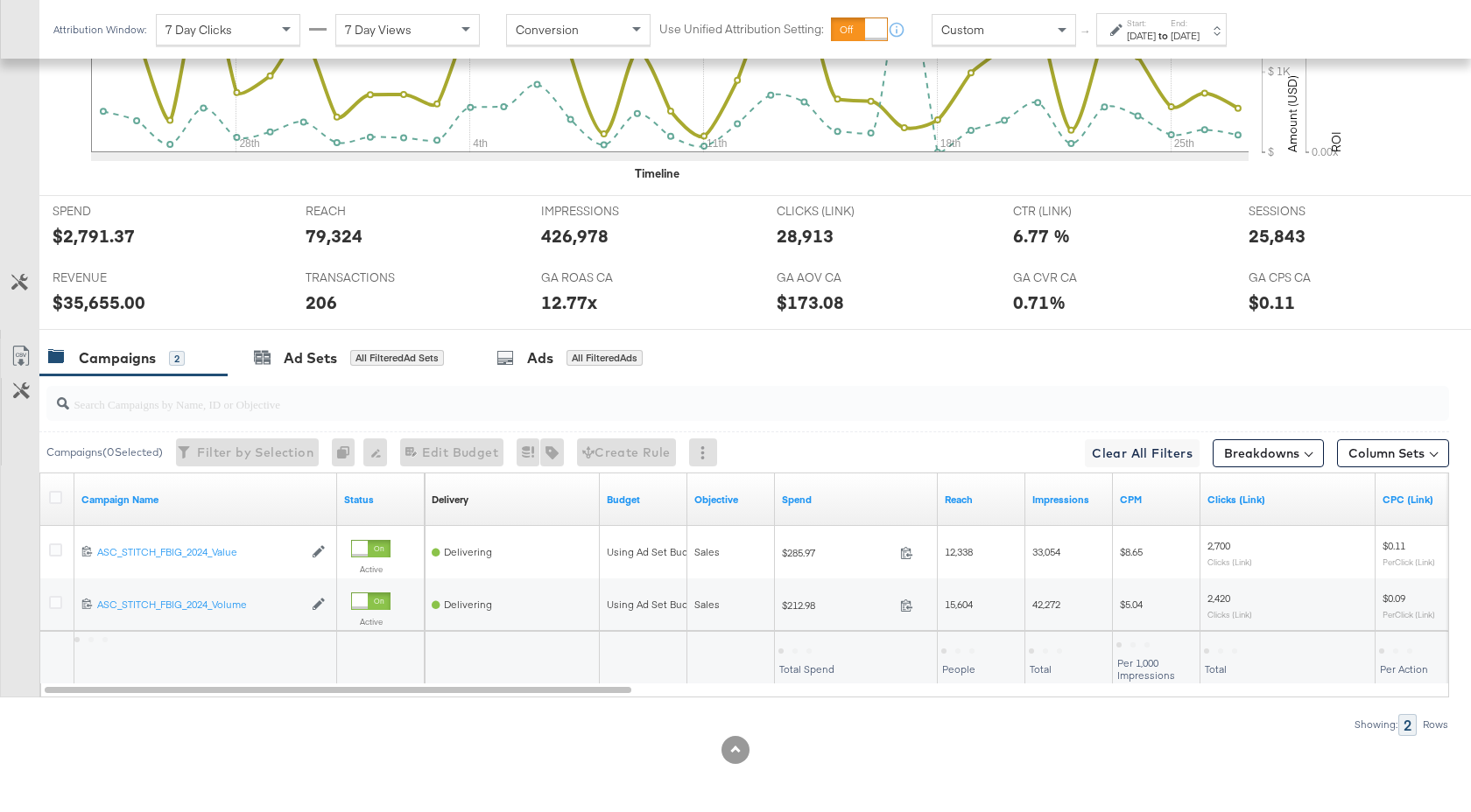
scroll to position [698, 0]
